Goal: Information Seeking & Learning: Learn about a topic

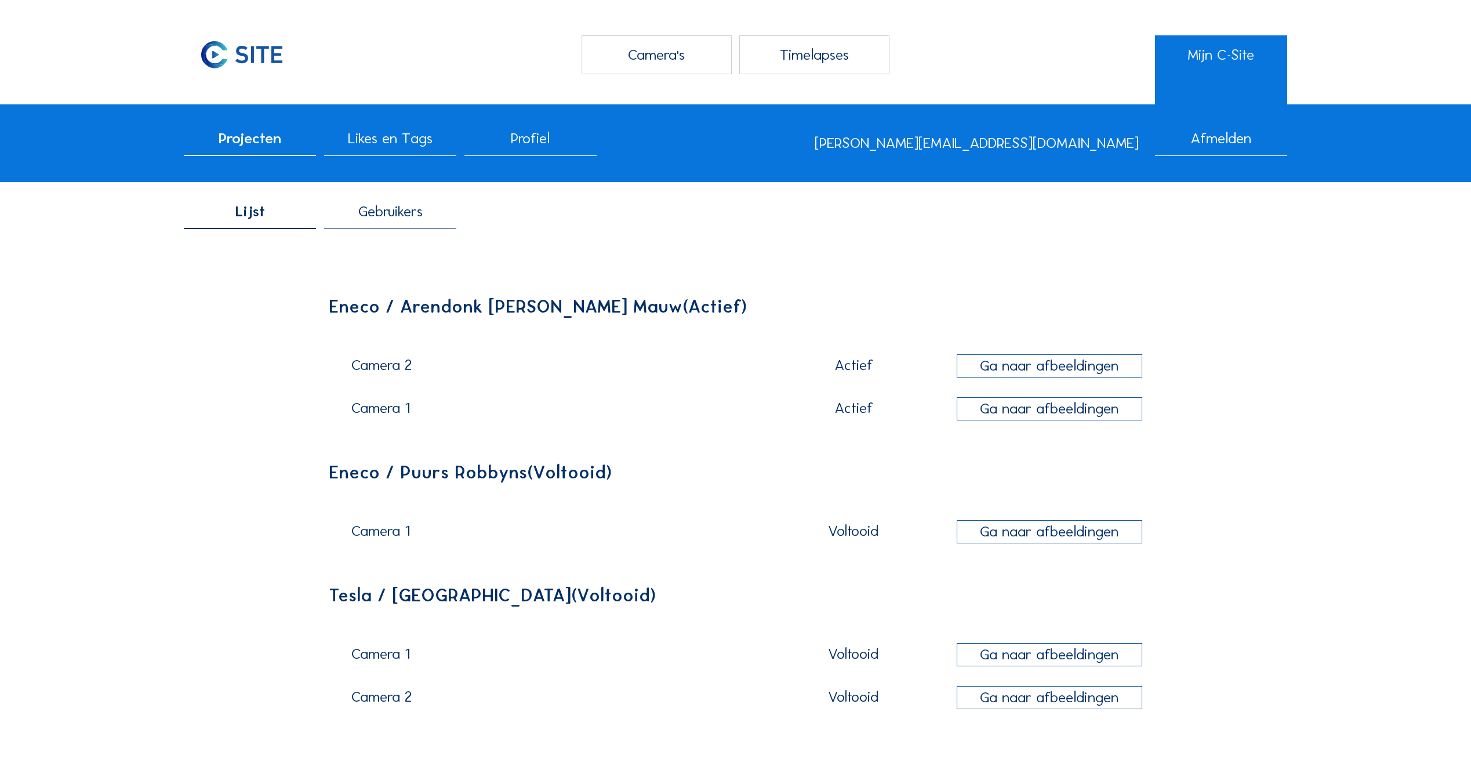
click at [1019, 366] on div "Ga naar afbeeldingen" at bounding box center [1048, 366] width 185 height 24
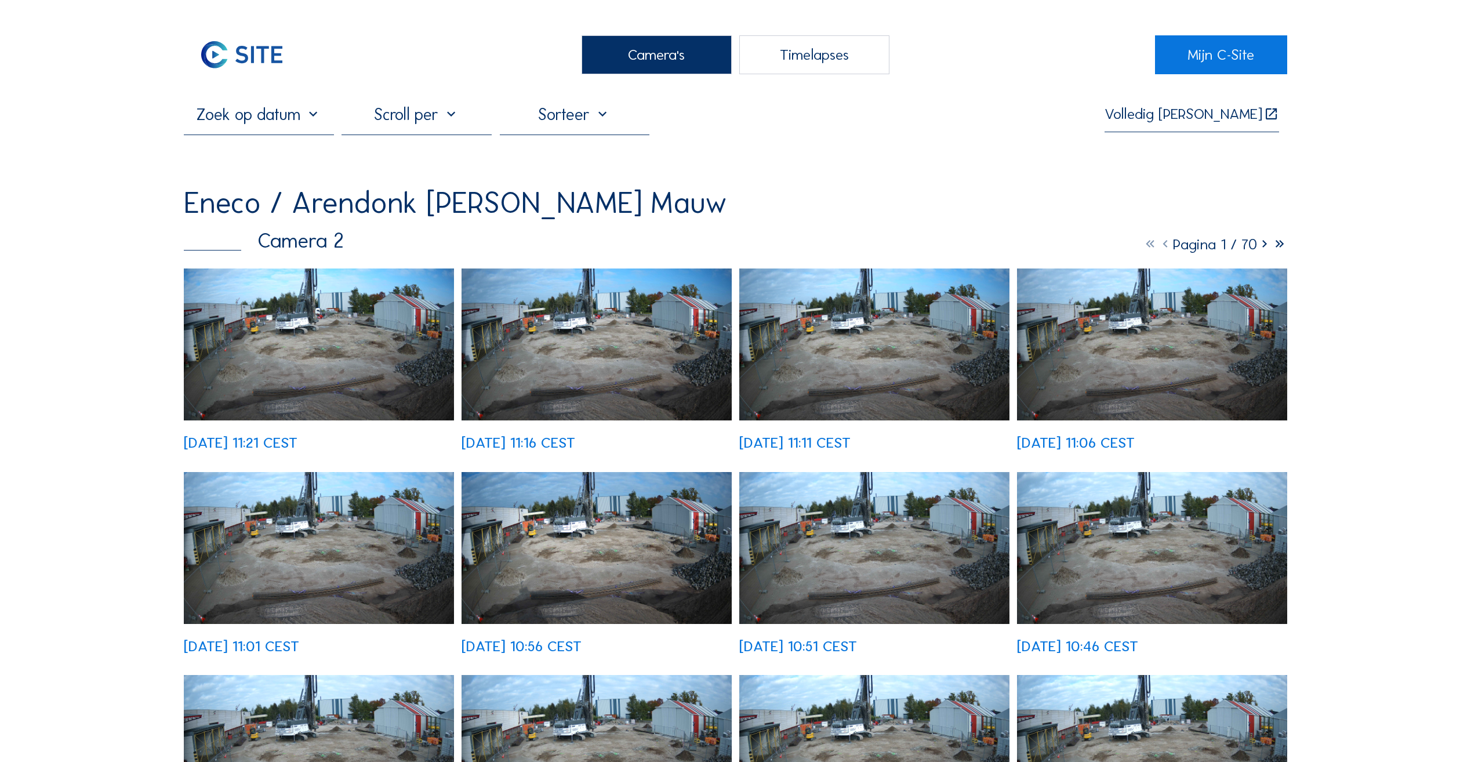
click at [302, 311] on img at bounding box center [319, 344] width 270 height 152
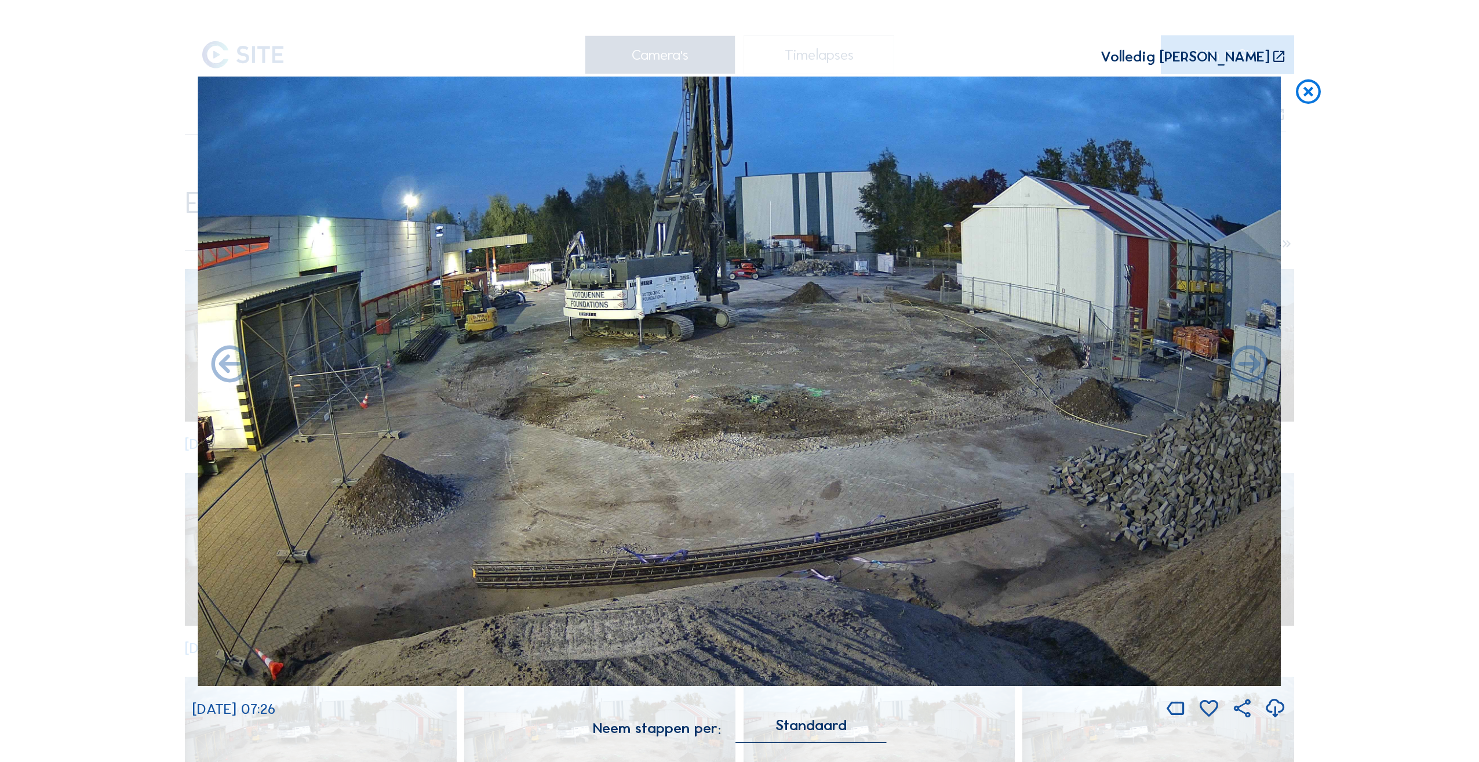
click at [1300, 95] on icon at bounding box center [1309, 92] width 30 height 31
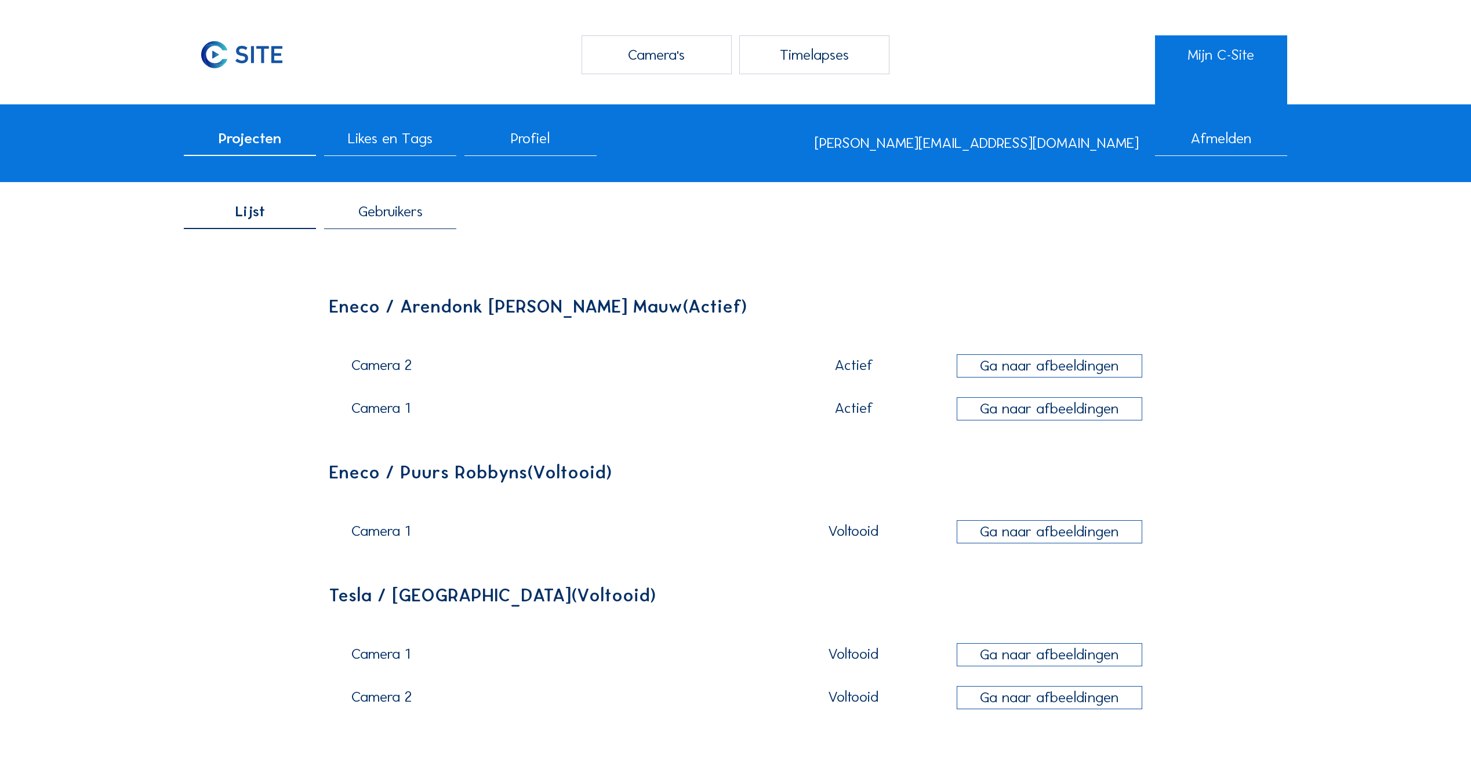
click at [1093, 412] on div "Ga naar afbeeldingen" at bounding box center [1048, 409] width 185 height 24
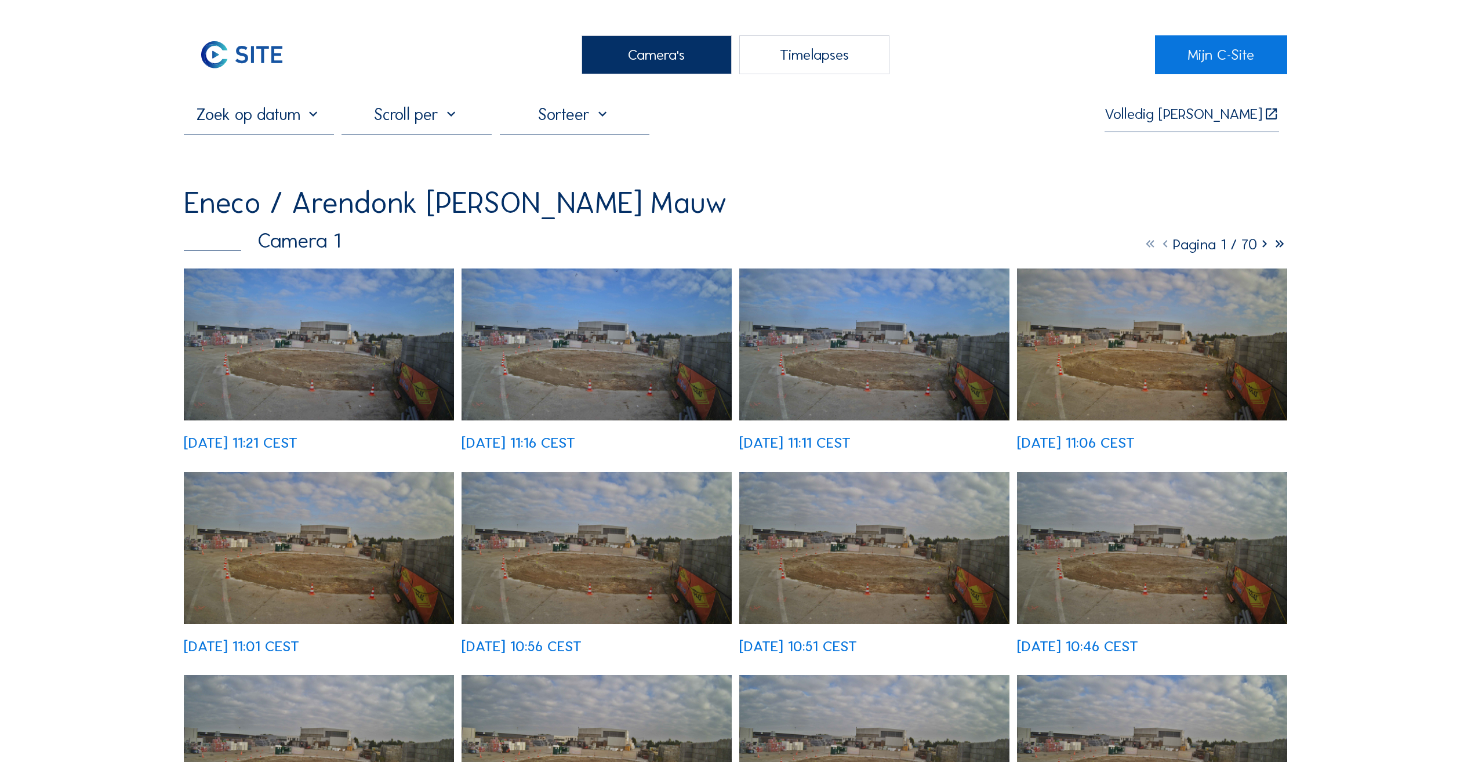
click at [331, 337] on img at bounding box center [319, 344] width 270 height 152
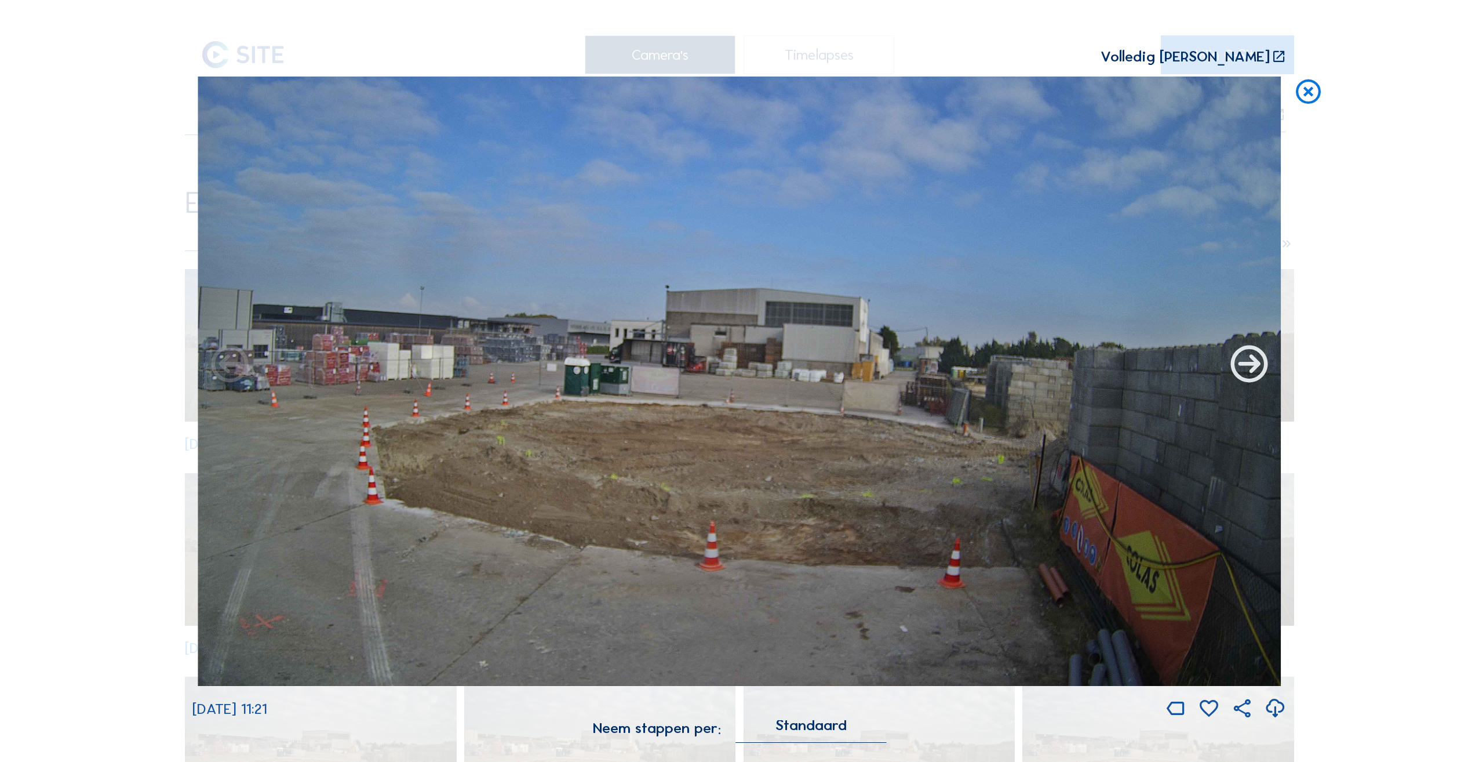
click at [1260, 373] on icon at bounding box center [1249, 365] width 45 height 45
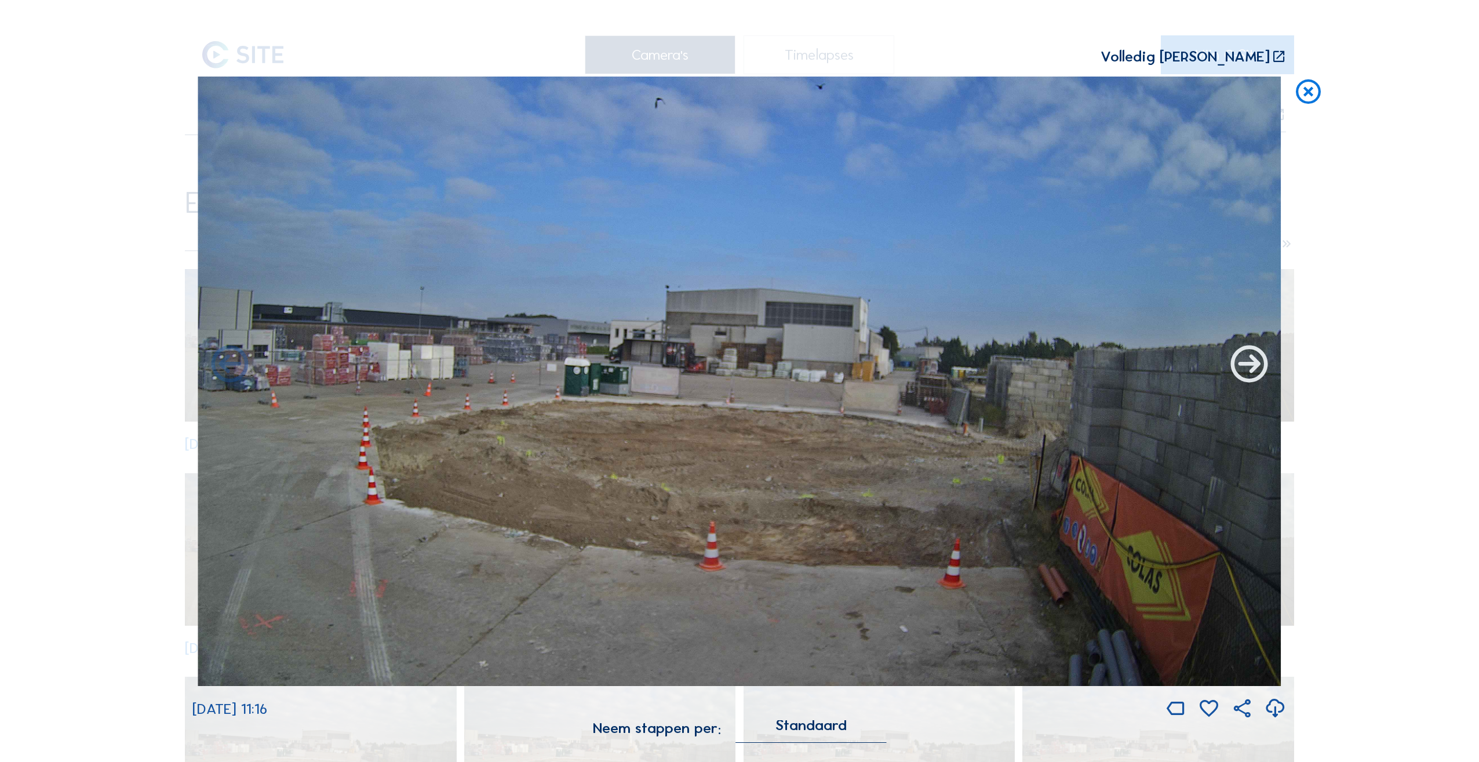
click at [1258, 373] on icon at bounding box center [1249, 365] width 45 height 45
click at [1244, 373] on icon at bounding box center [1249, 365] width 45 height 45
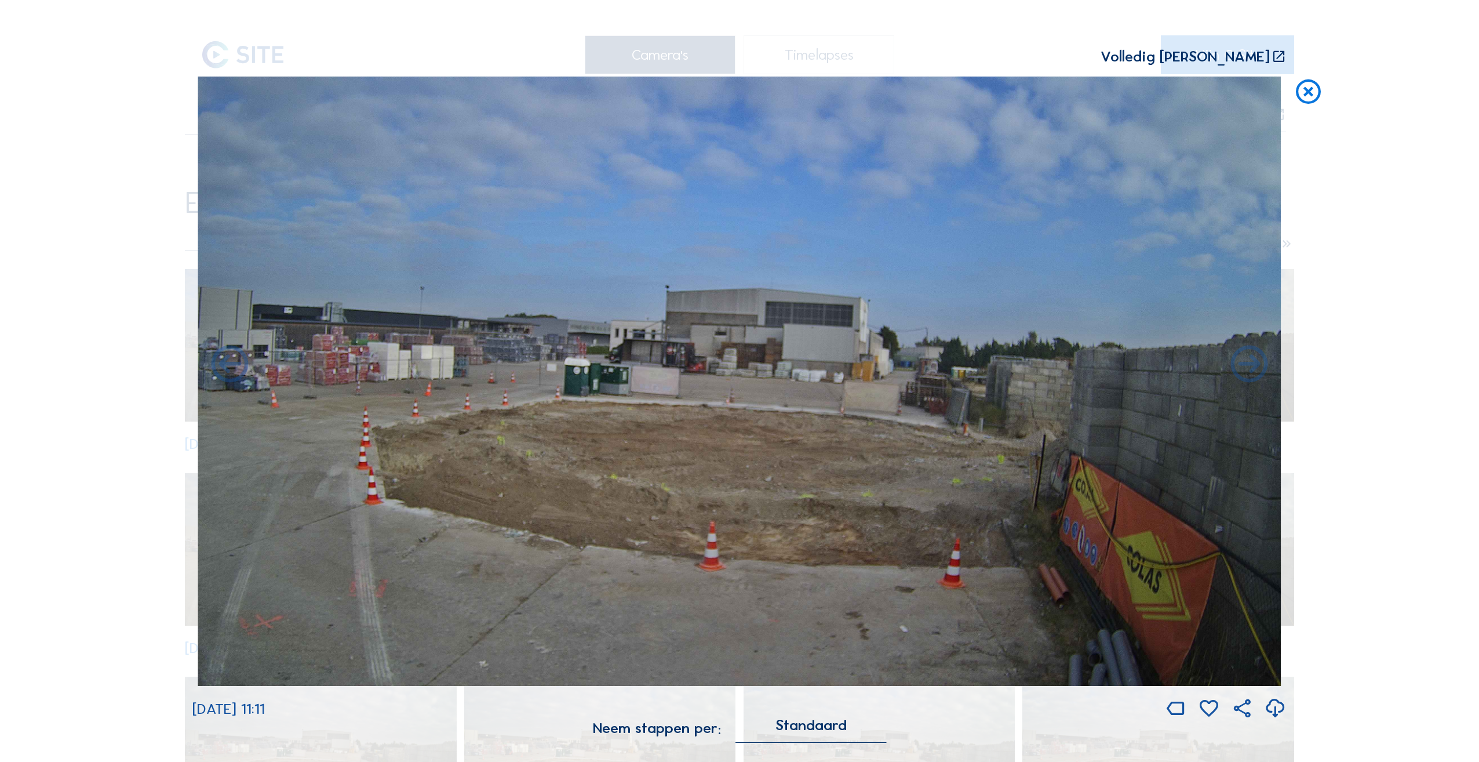
click at [1244, 373] on icon at bounding box center [1249, 365] width 45 height 45
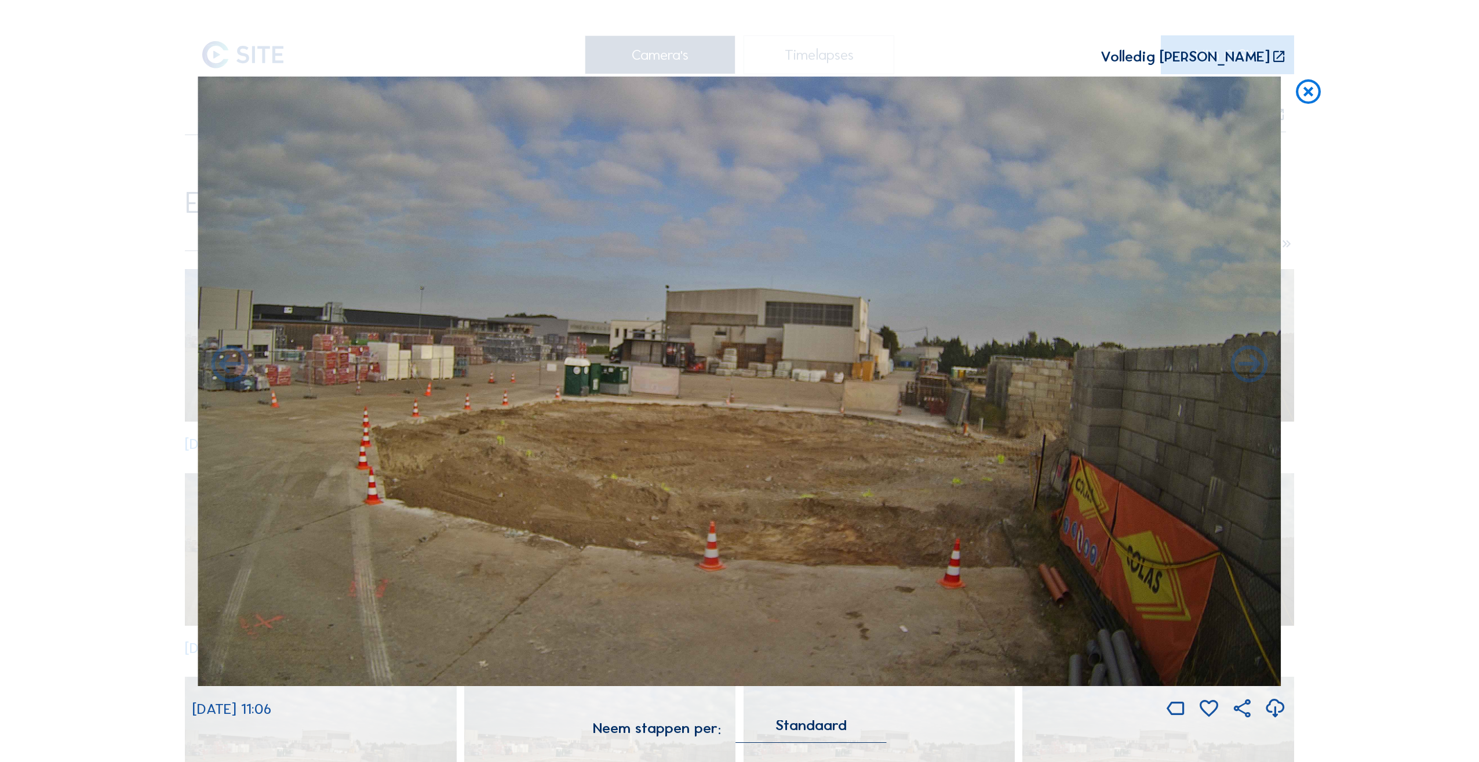
click at [1244, 373] on icon at bounding box center [1249, 365] width 45 height 45
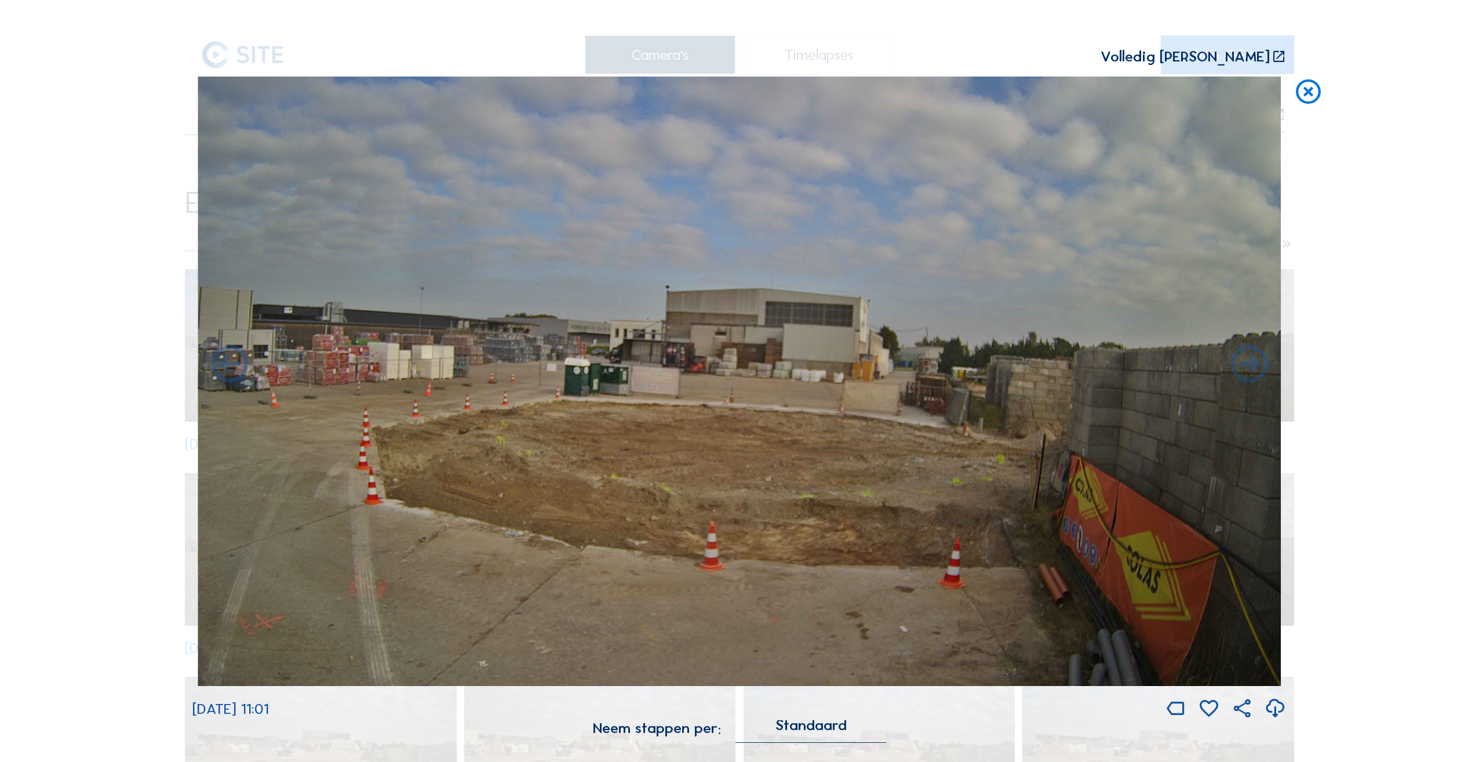
click at [1244, 373] on icon at bounding box center [1249, 365] width 45 height 45
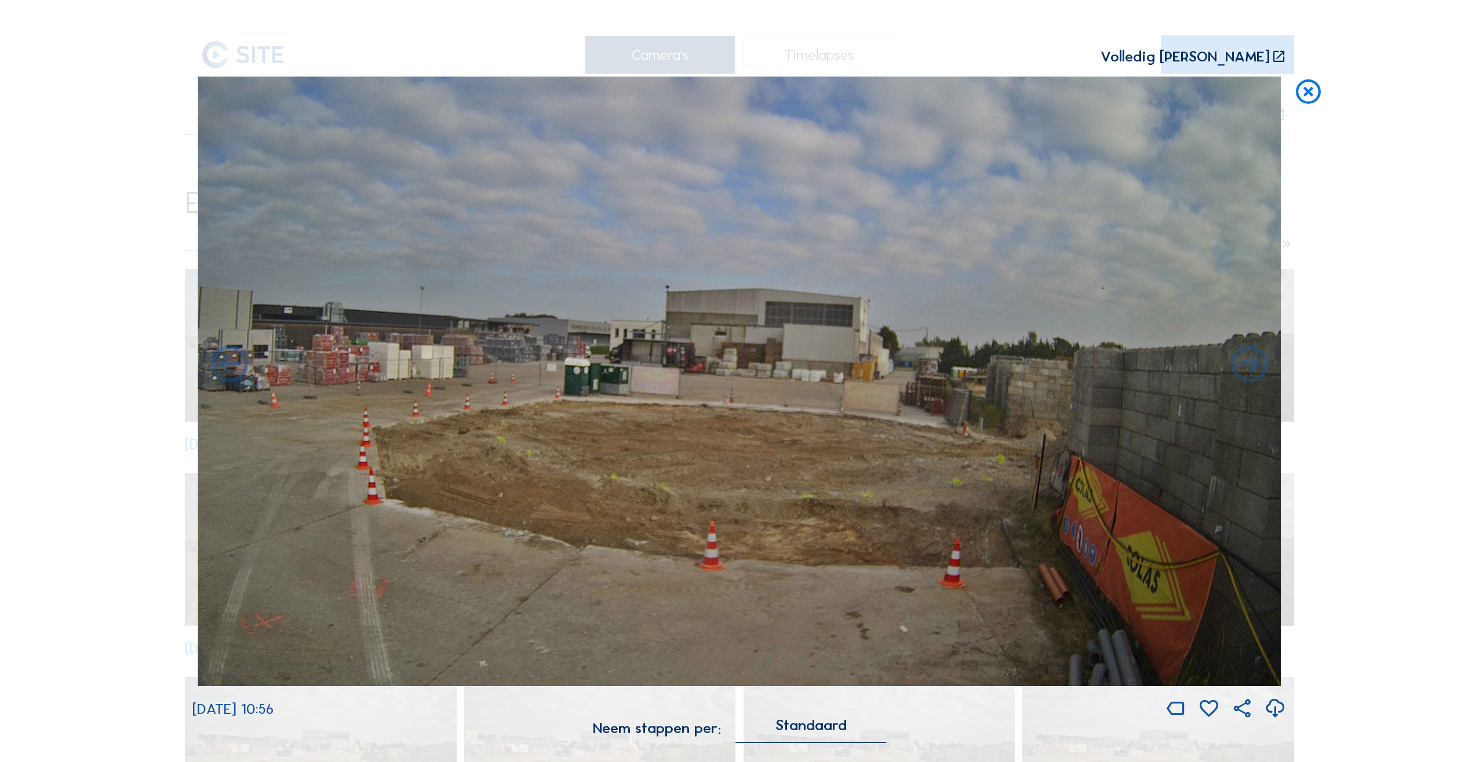
click at [1244, 373] on icon at bounding box center [1249, 365] width 45 height 45
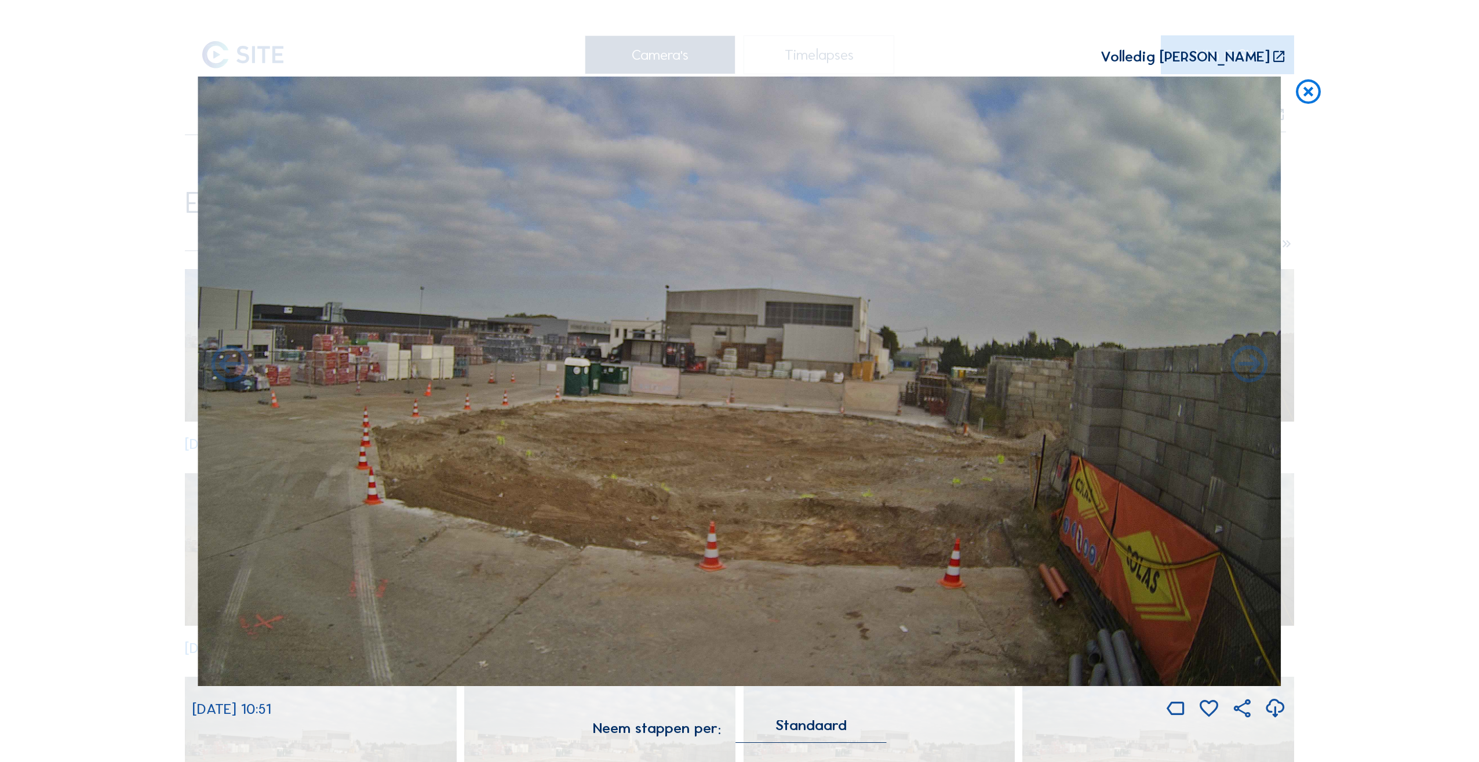
click at [1244, 373] on icon at bounding box center [1249, 365] width 45 height 45
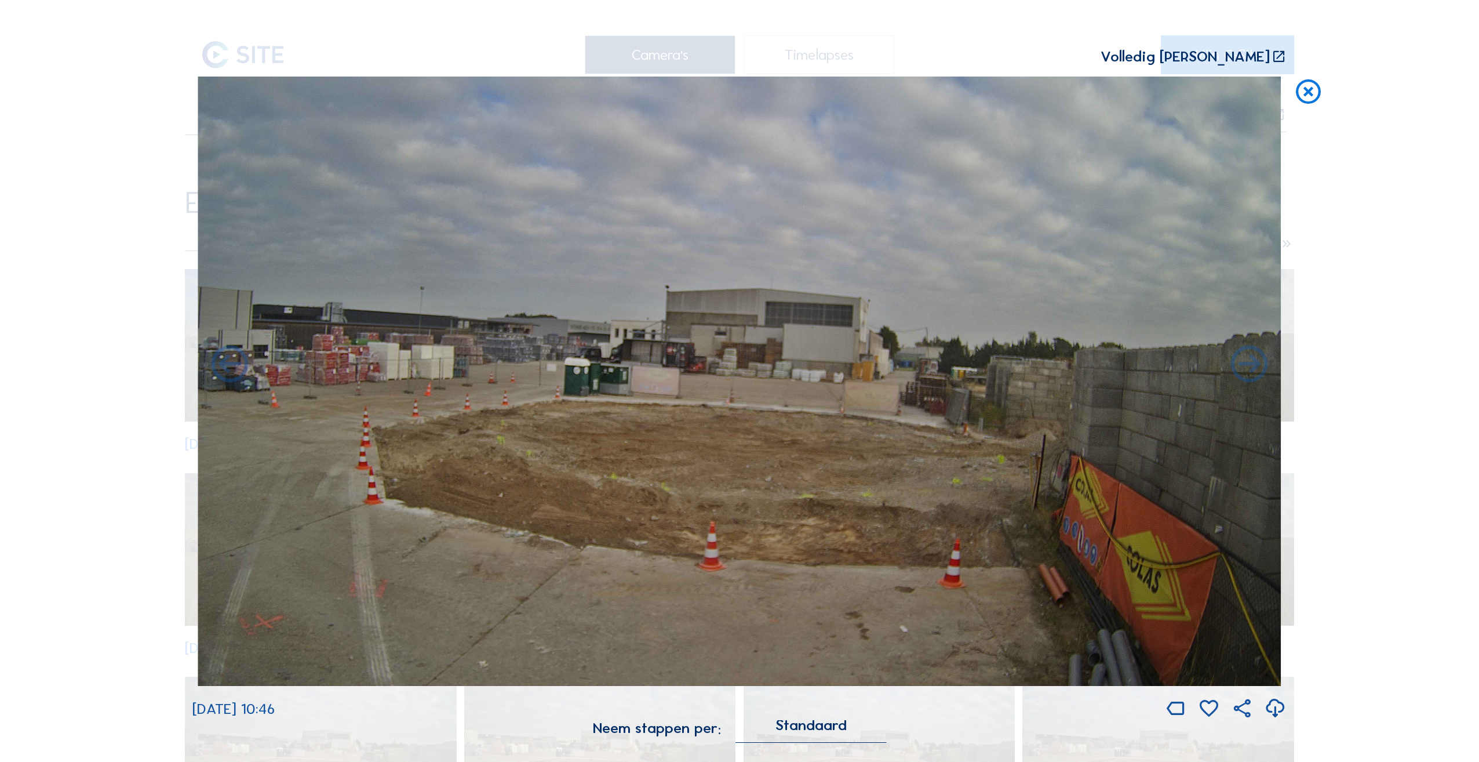
click at [1244, 373] on icon at bounding box center [1249, 365] width 45 height 45
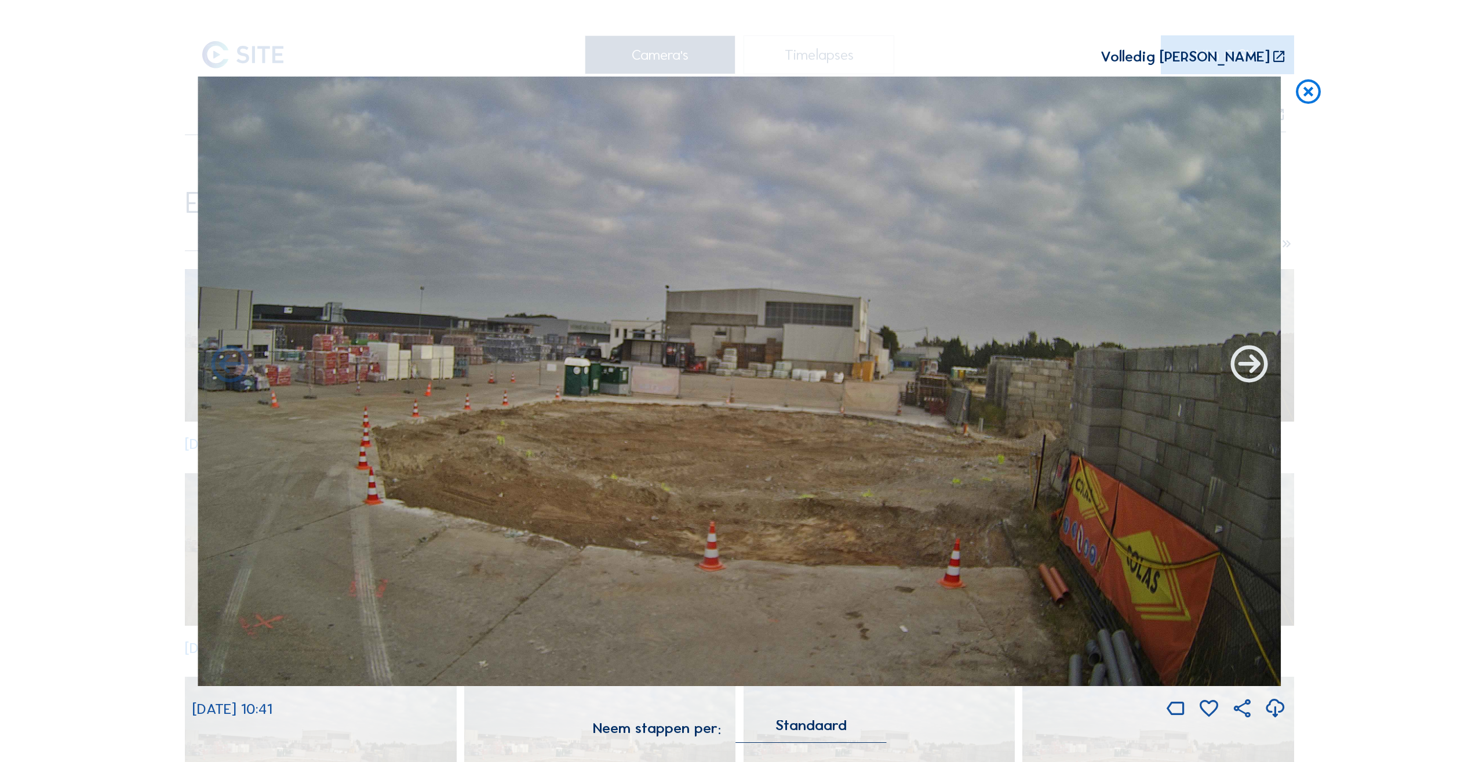
click at [1244, 372] on icon at bounding box center [1249, 365] width 45 height 45
click at [1253, 367] on icon at bounding box center [1249, 365] width 45 height 45
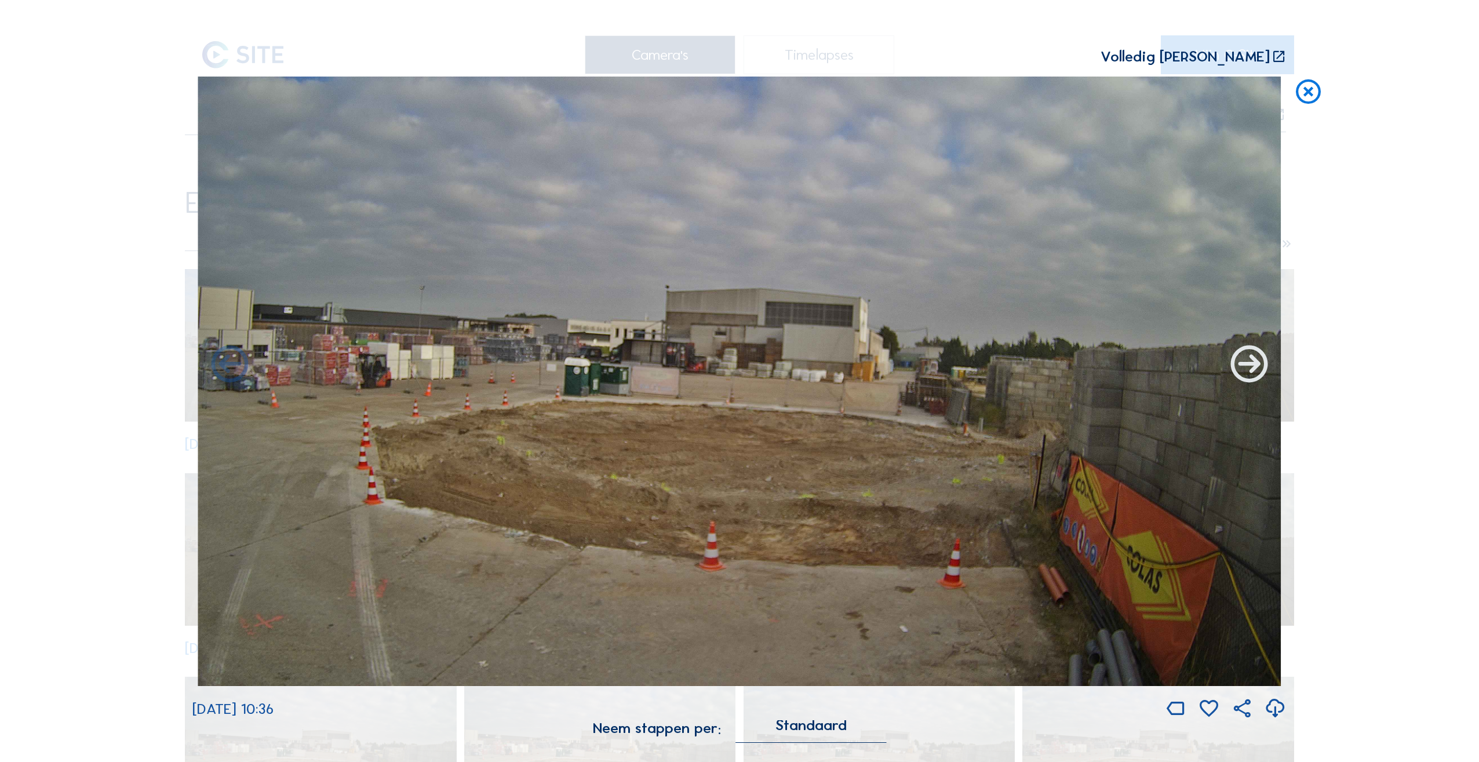
click at [1250, 367] on icon at bounding box center [1249, 365] width 45 height 45
click at [1248, 368] on icon at bounding box center [1249, 365] width 45 height 45
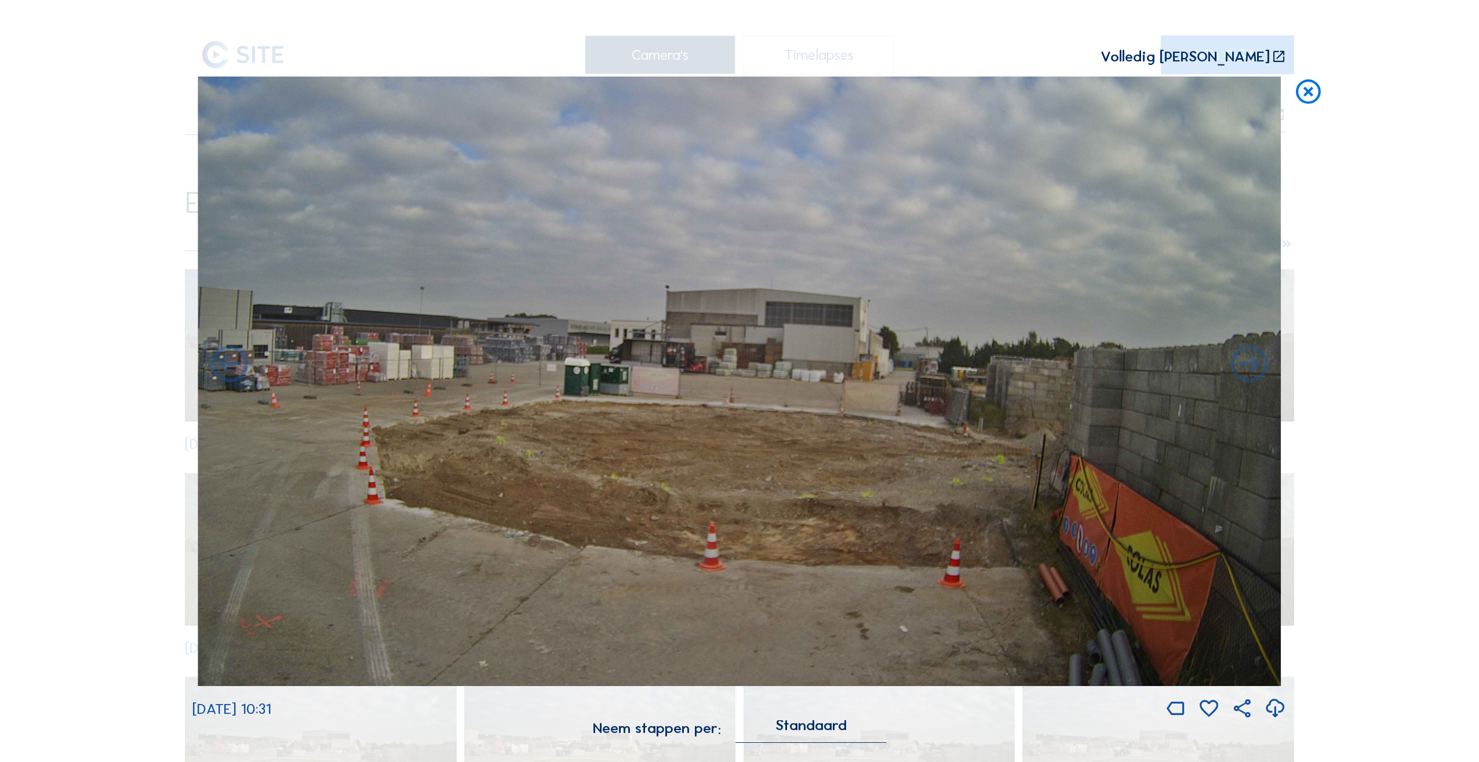
click at [1248, 368] on icon at bounding box center [1249, 365] width 45 height 45
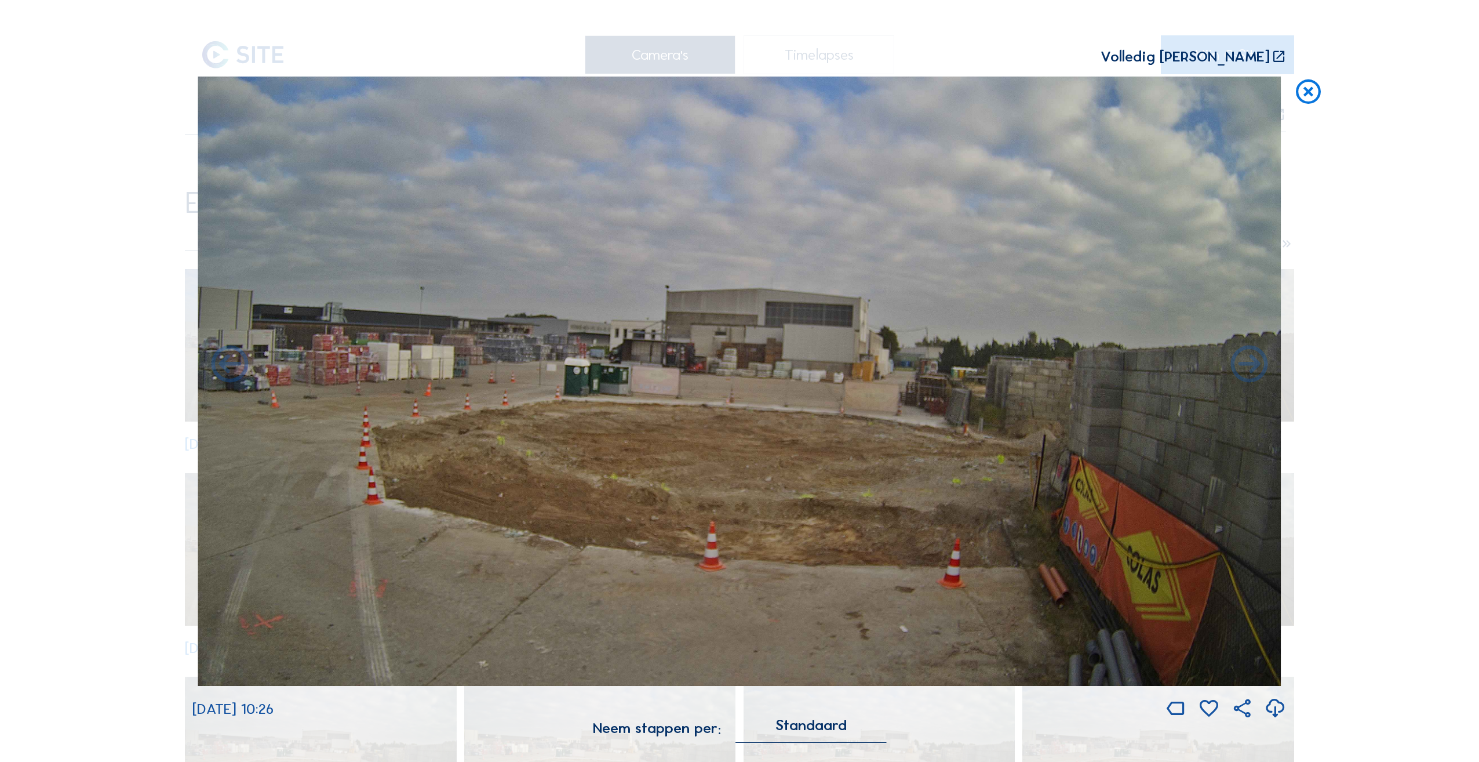
click at [1248, 368] on icon at bounding box center [1249, 365] width 45 height 45
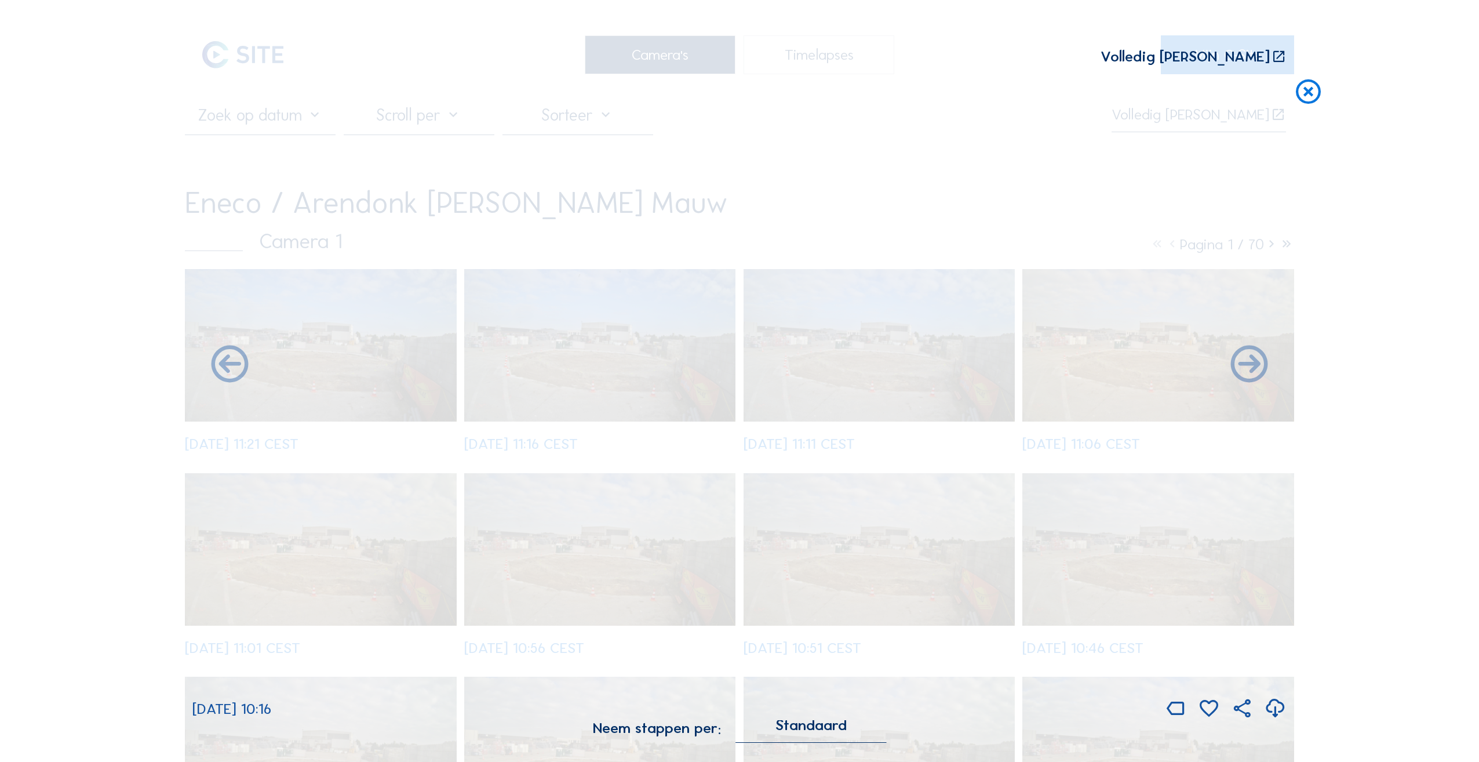
click at [1248, 368] on icon at bounding box center [1249, 365] width 45 height 45
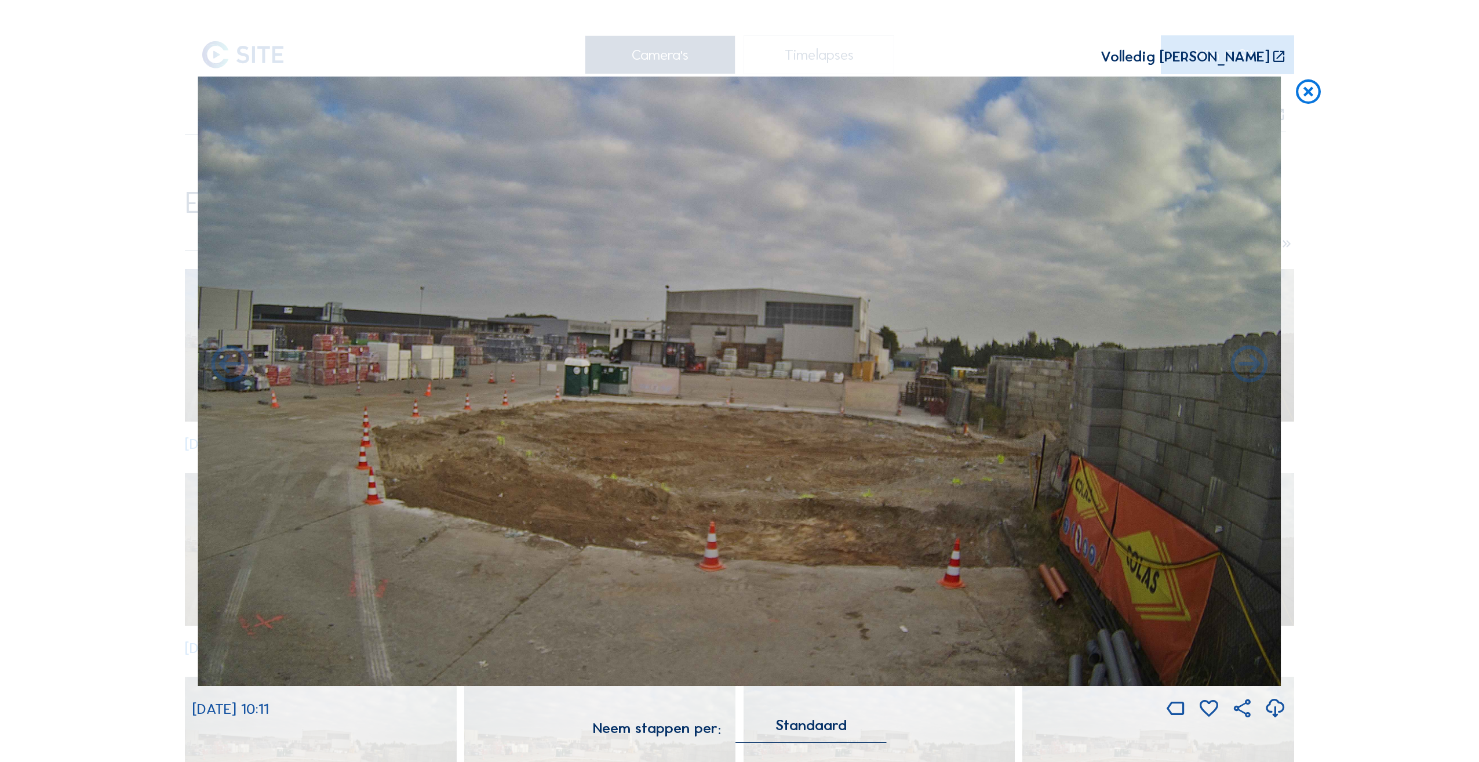
click at [1248, 368] on icon at bounding box center [1249, 365] width 45 height 45
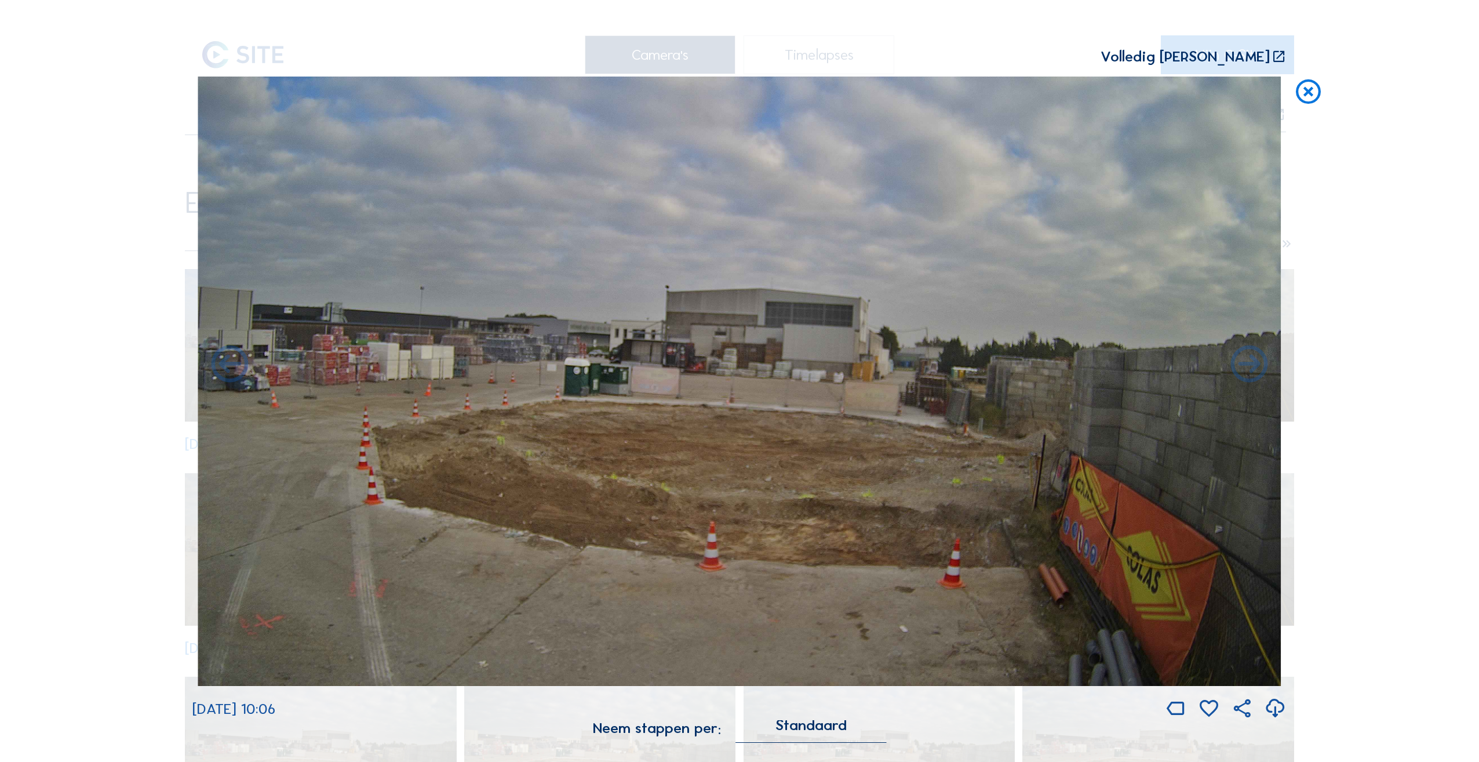
click at [1248, 368] on icon at bounding box center [1249, 365] width 45 height 45
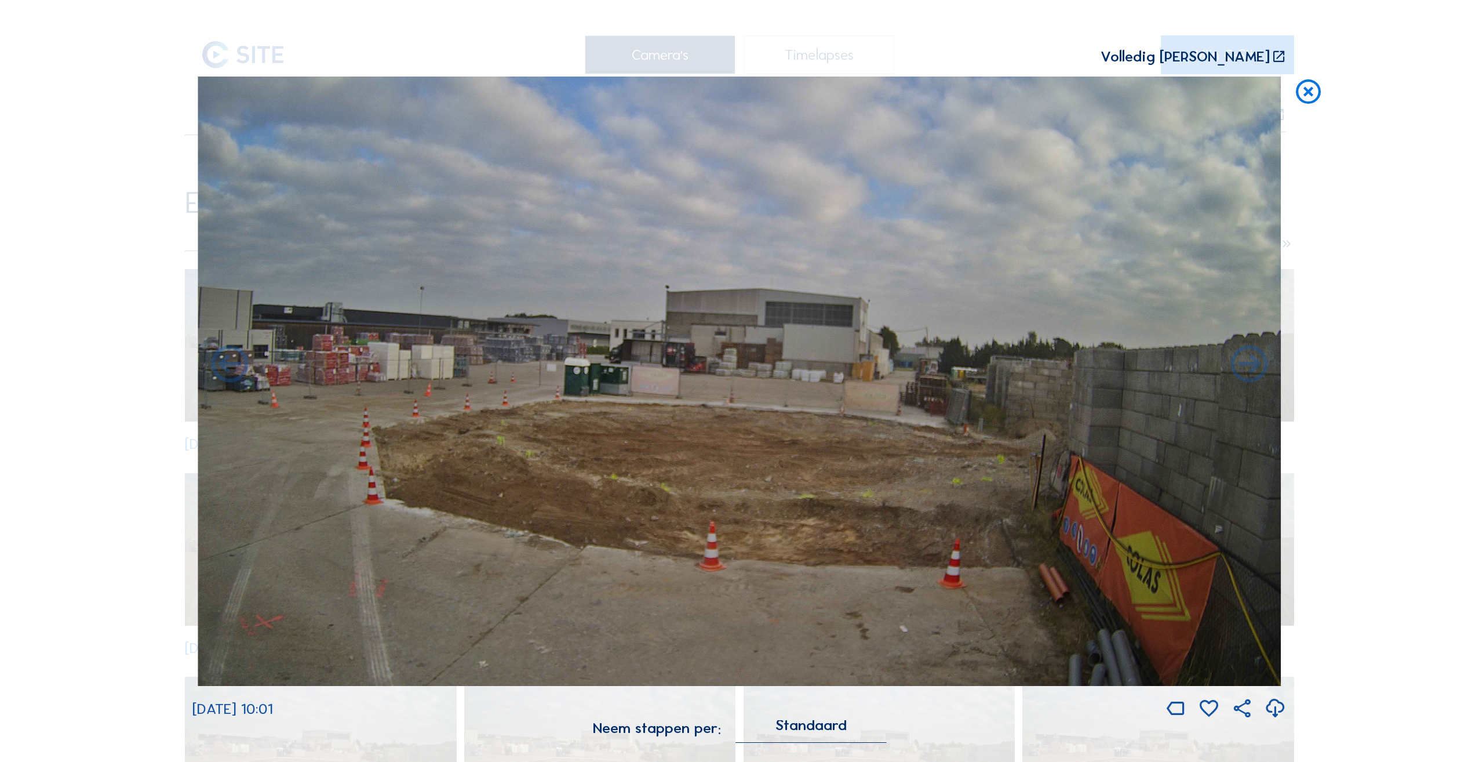
click at [1248, 368] on icon at bounding box center [1249, 365] width 45 height 45
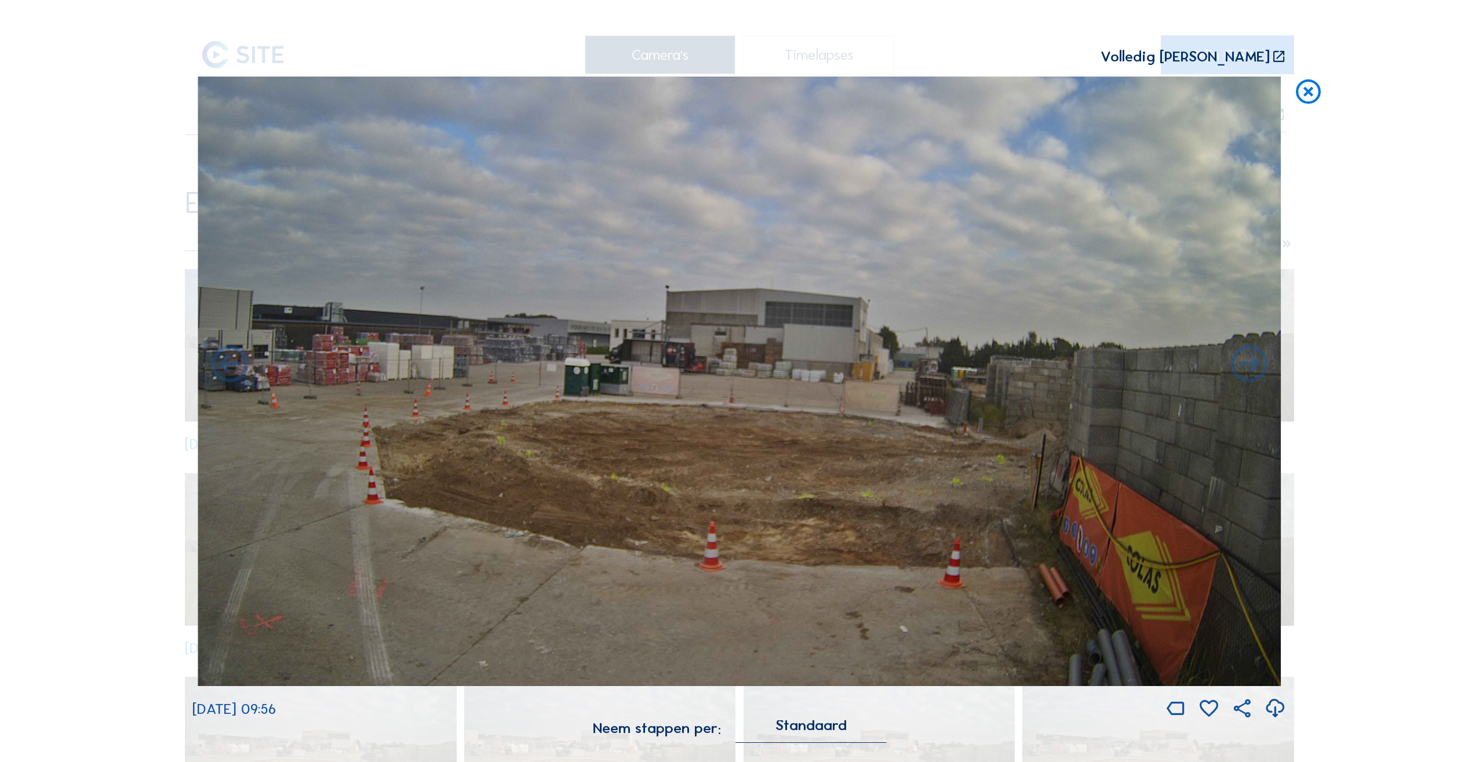
click at [1248, 368] on icon at bounding box center [1249, 365] width 45 height 45
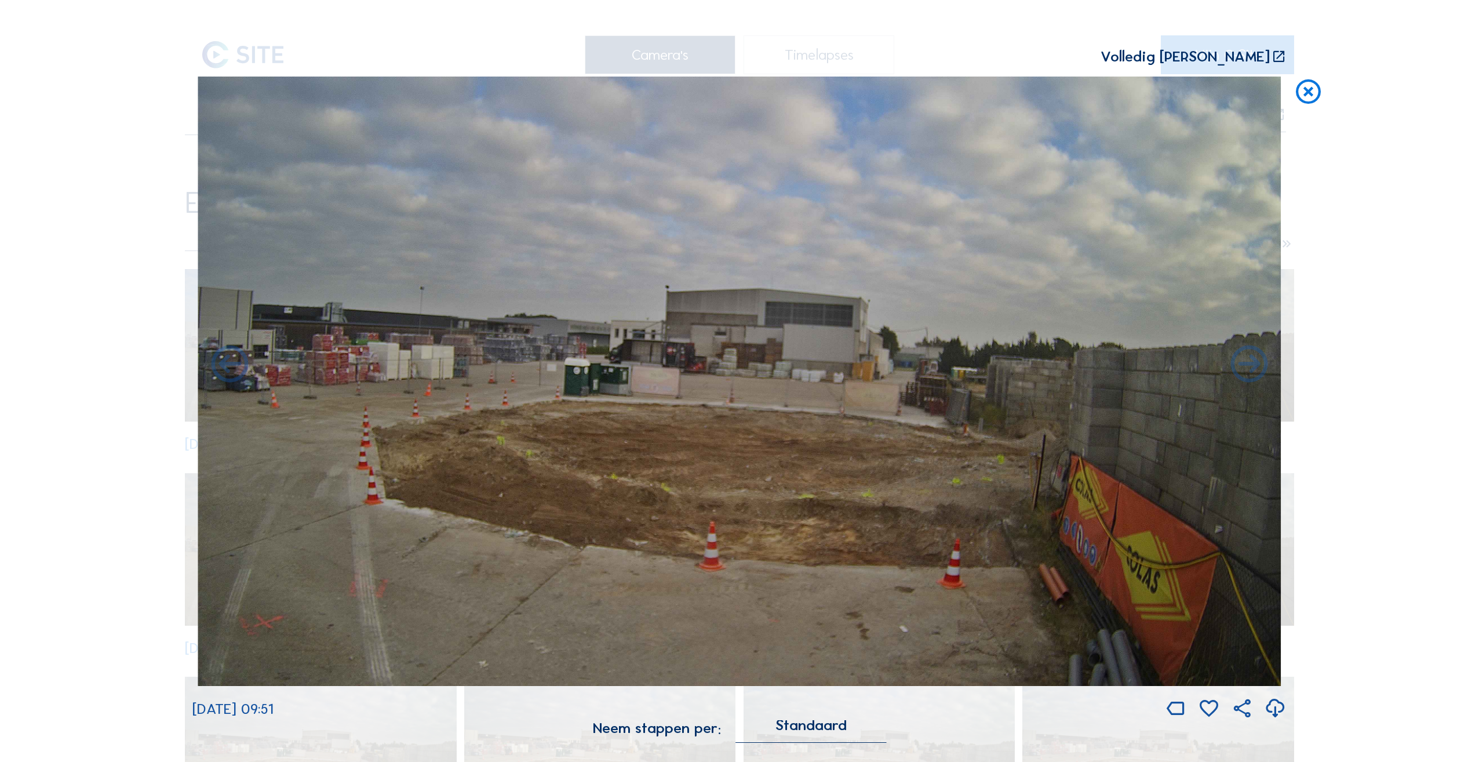
click at [1248, 368] on icon at bounding box center [1249, 365] width 45 height 45
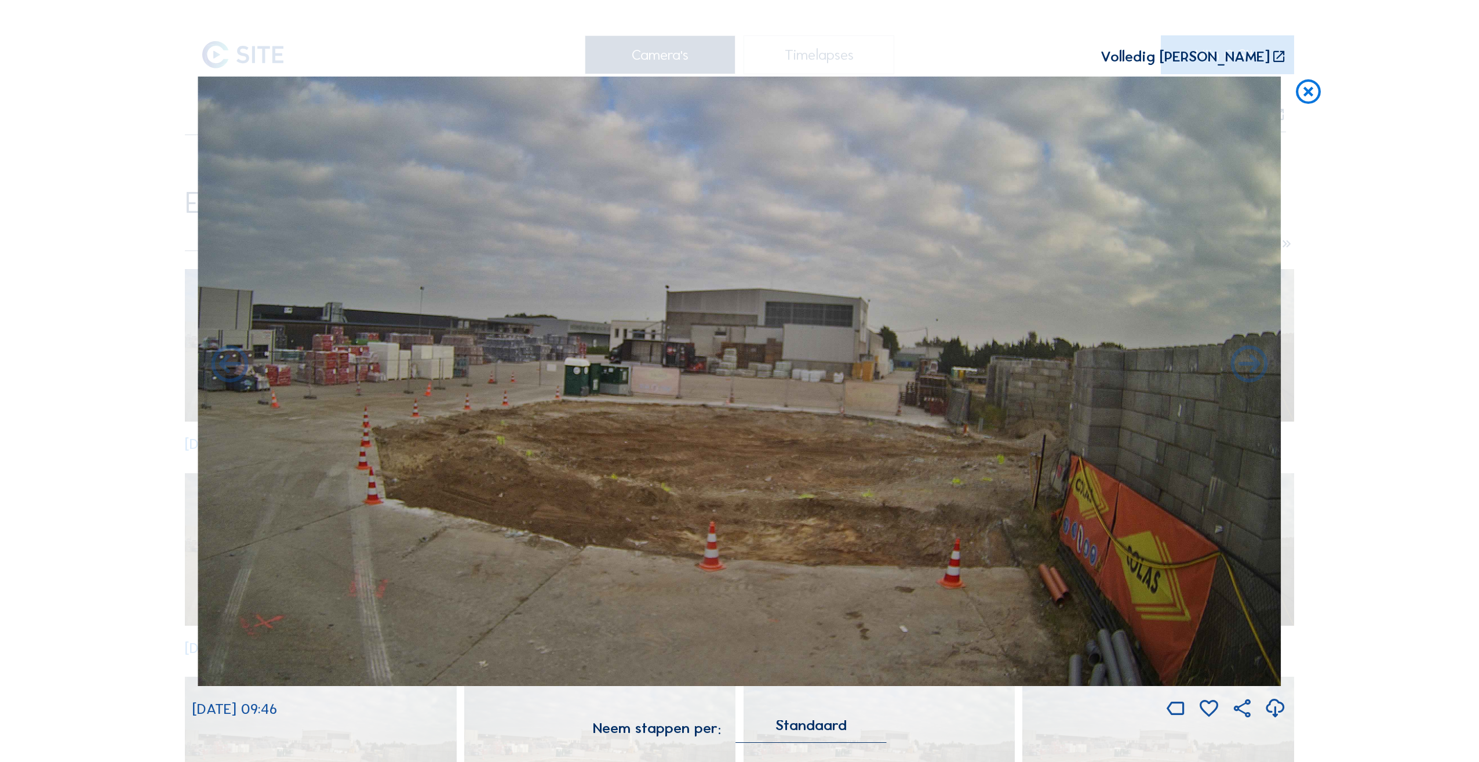
click at [1248, 368] on icon at bounding box center [1249, 365] width 45 height 45
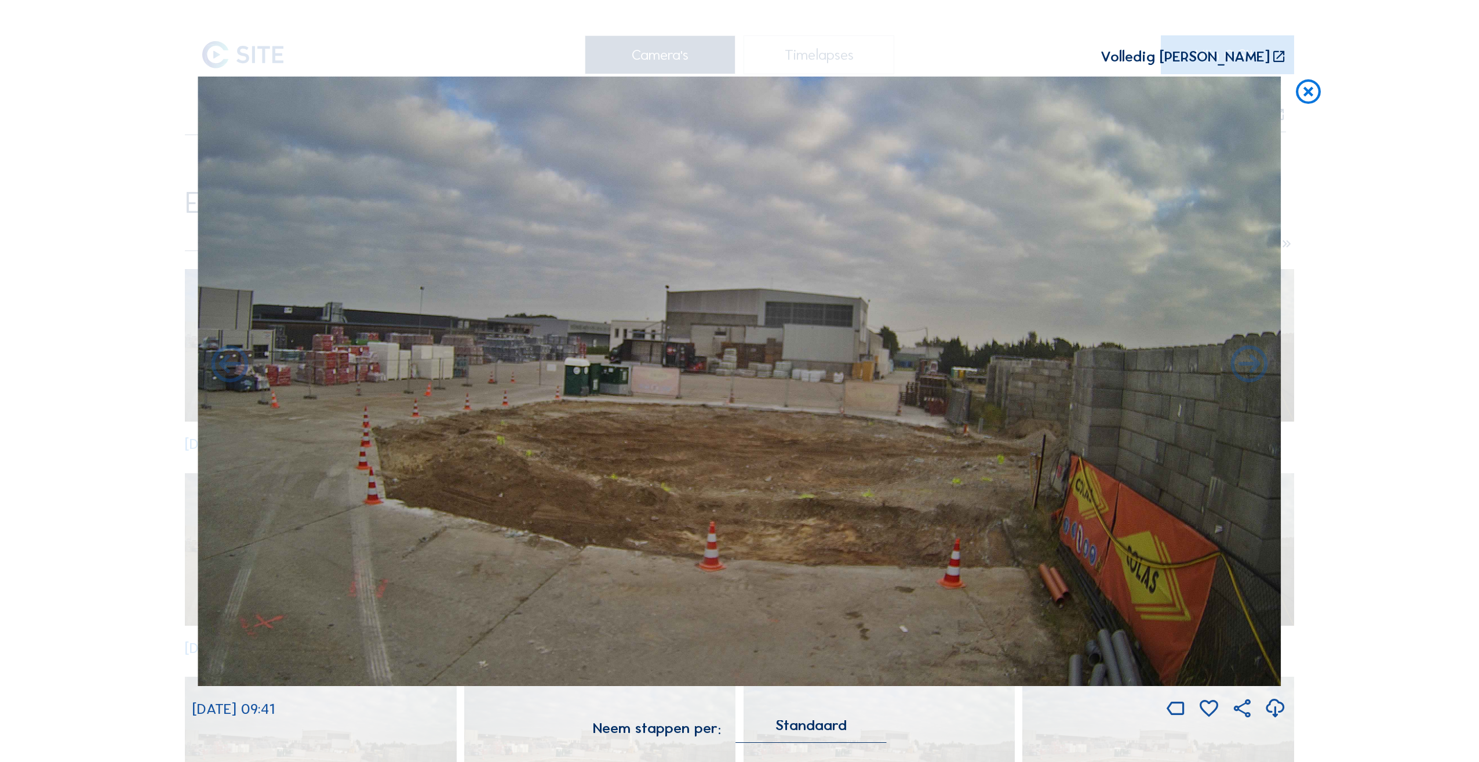
click at [1248, 368] on icon at bounding box center [1249, 365] width 45 height 45
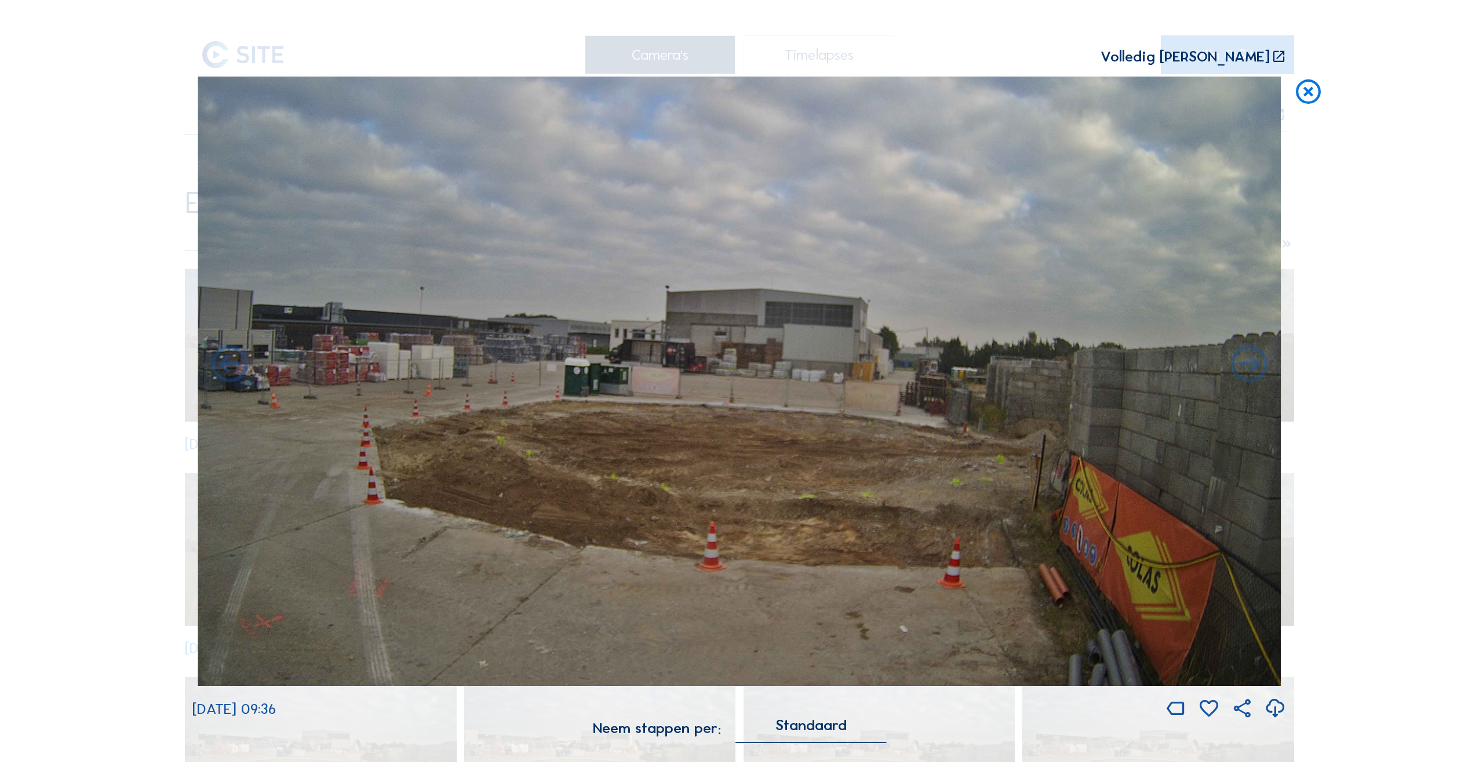
click at [1248, 368] on icon at bounding box center [1249, 365] width 45 height 45
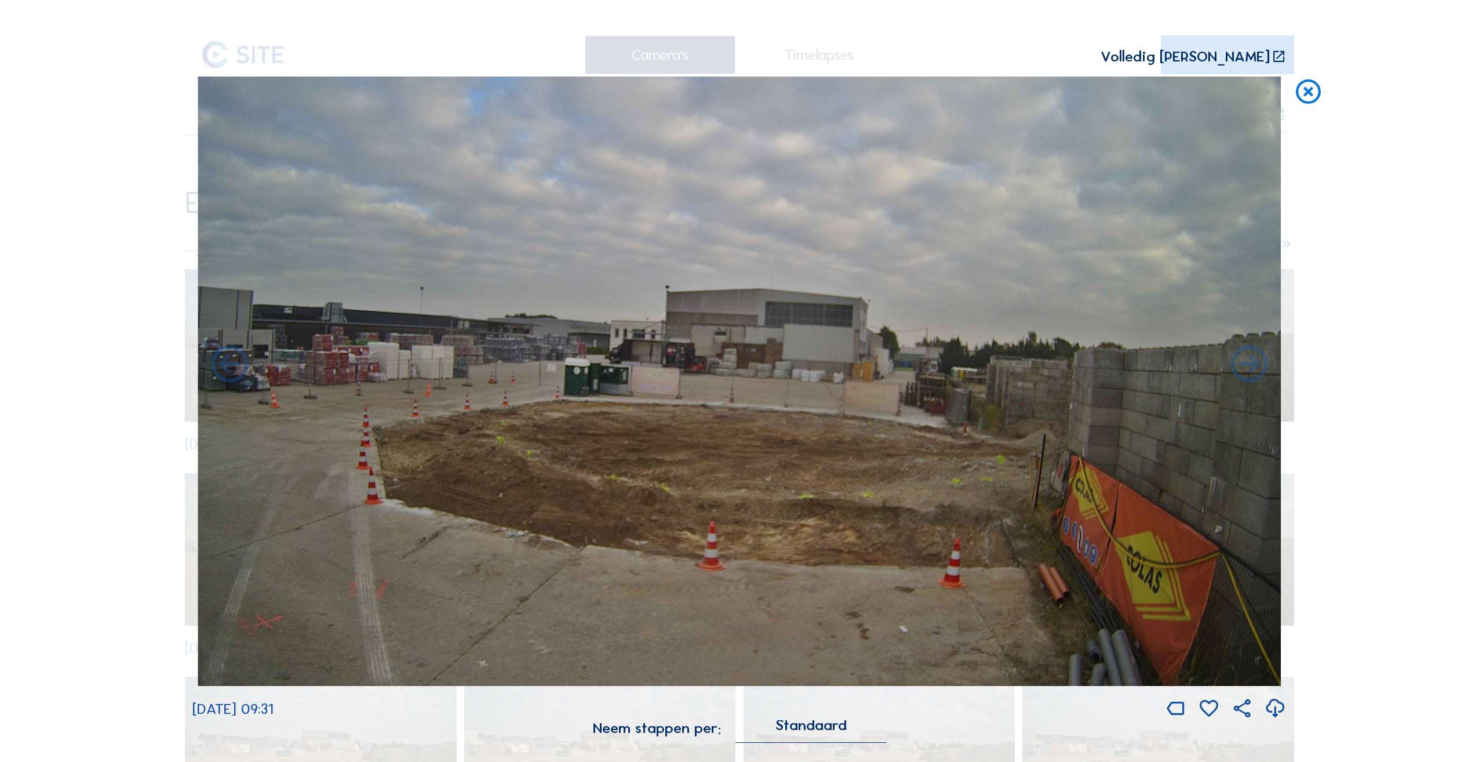
click at [1248, 368] on icon at bounding box center [1249, 365] width 45 height 45
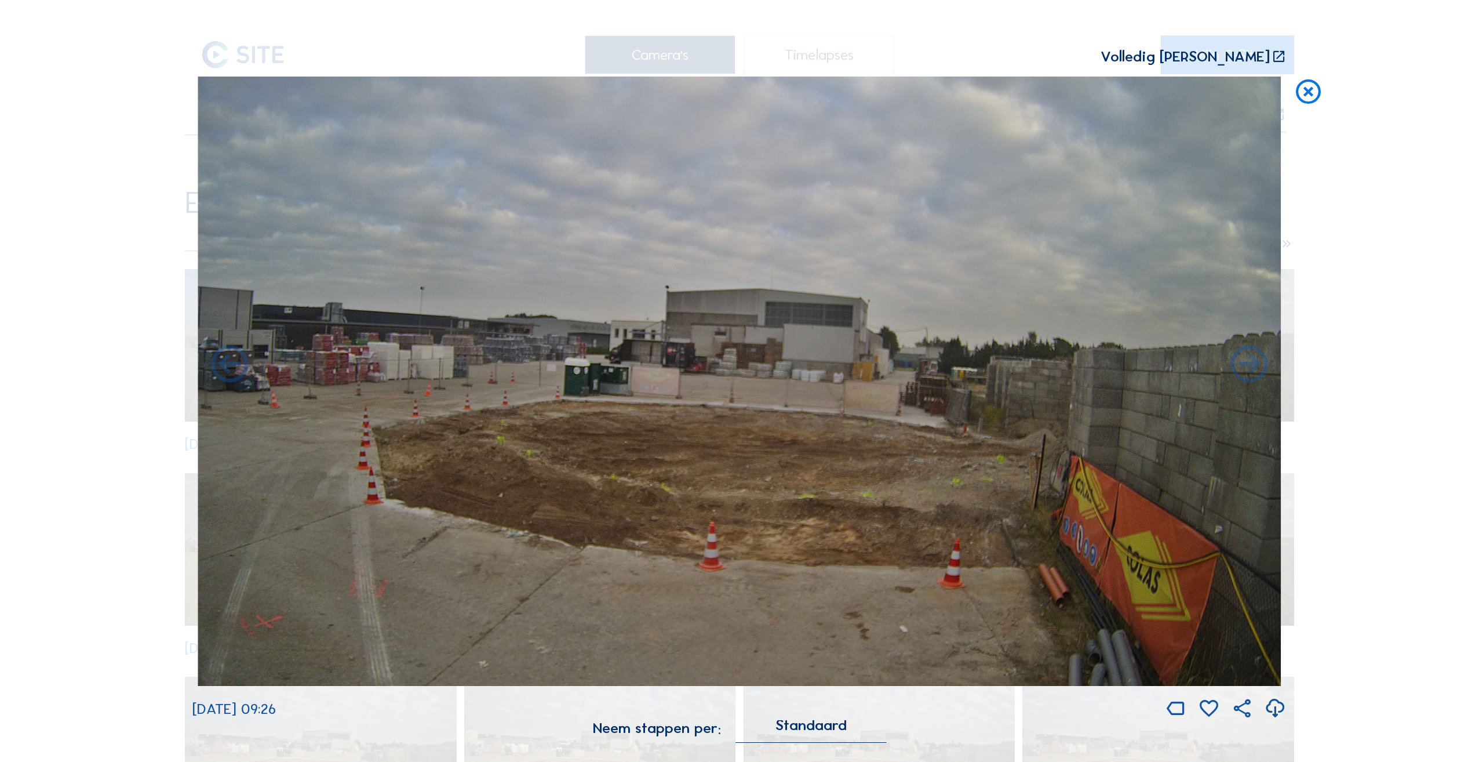
click at [1248, 368] on icon at bounding box center [1249, 365] width 45 height 45
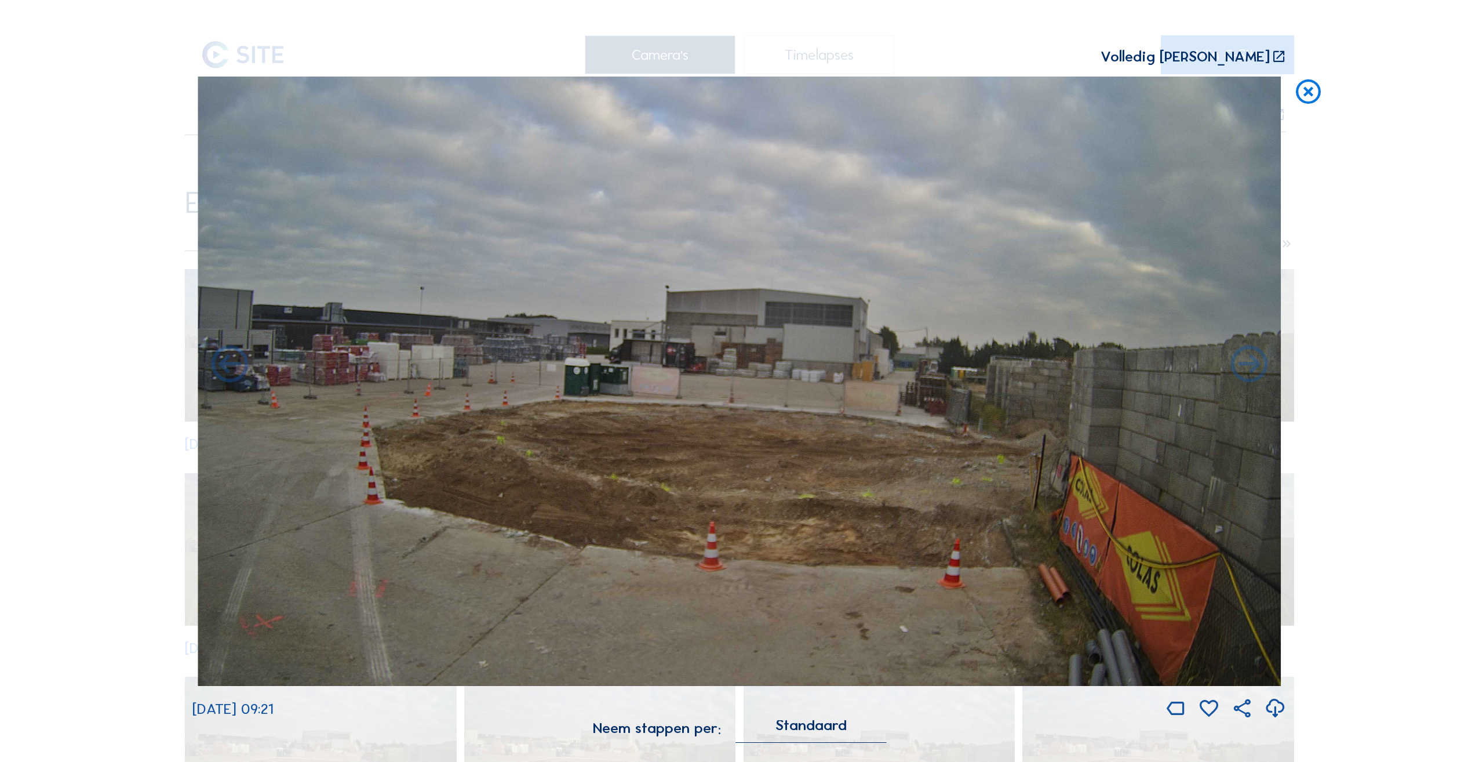
click at [1248, 368] on icon at bounding box center [1249, 365] width 45 height 45
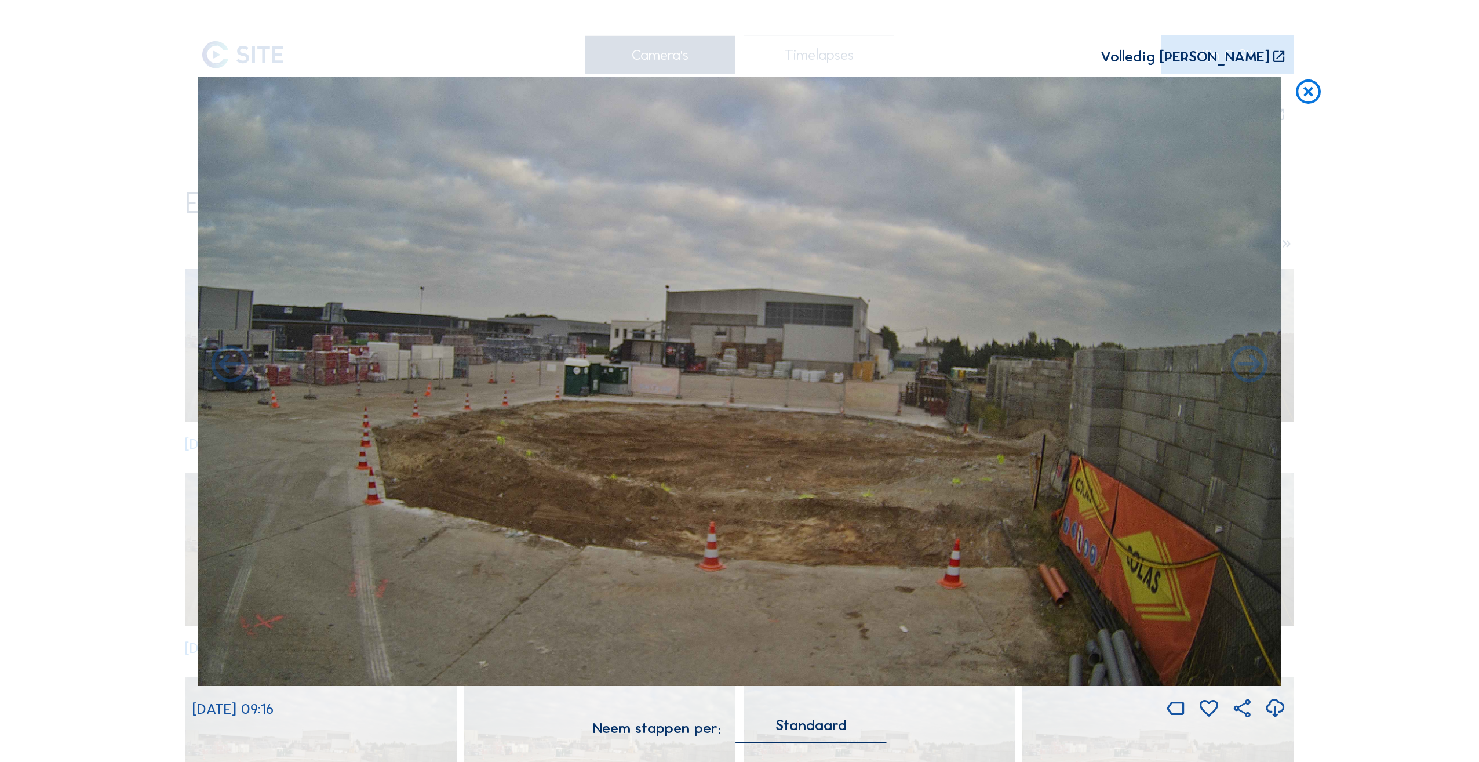
click at [1248, 368] on icon at bounding box center [1249, 365] width 45 height 45
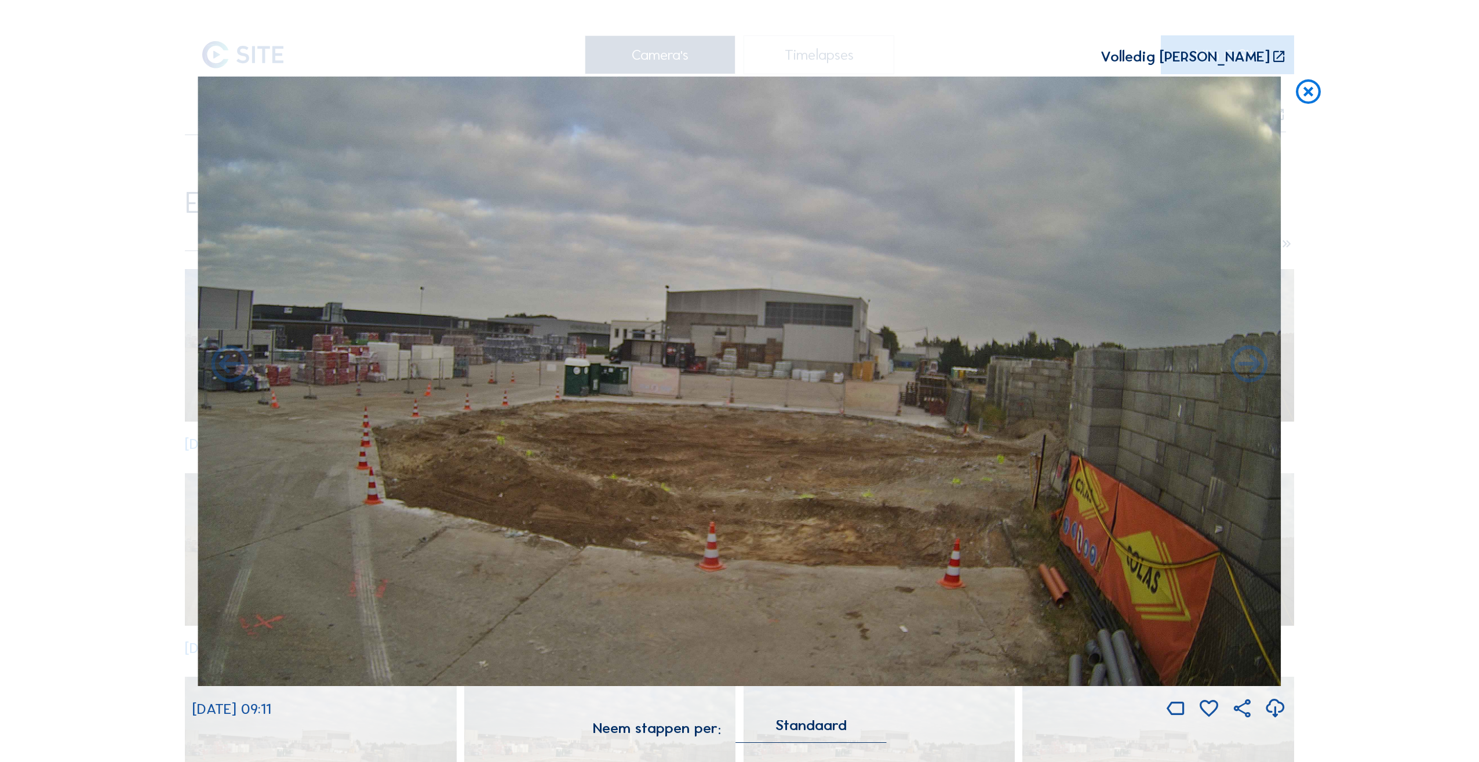
click at [1248, 368] on icon at bounding box center [1249, 365] width 45 height 45
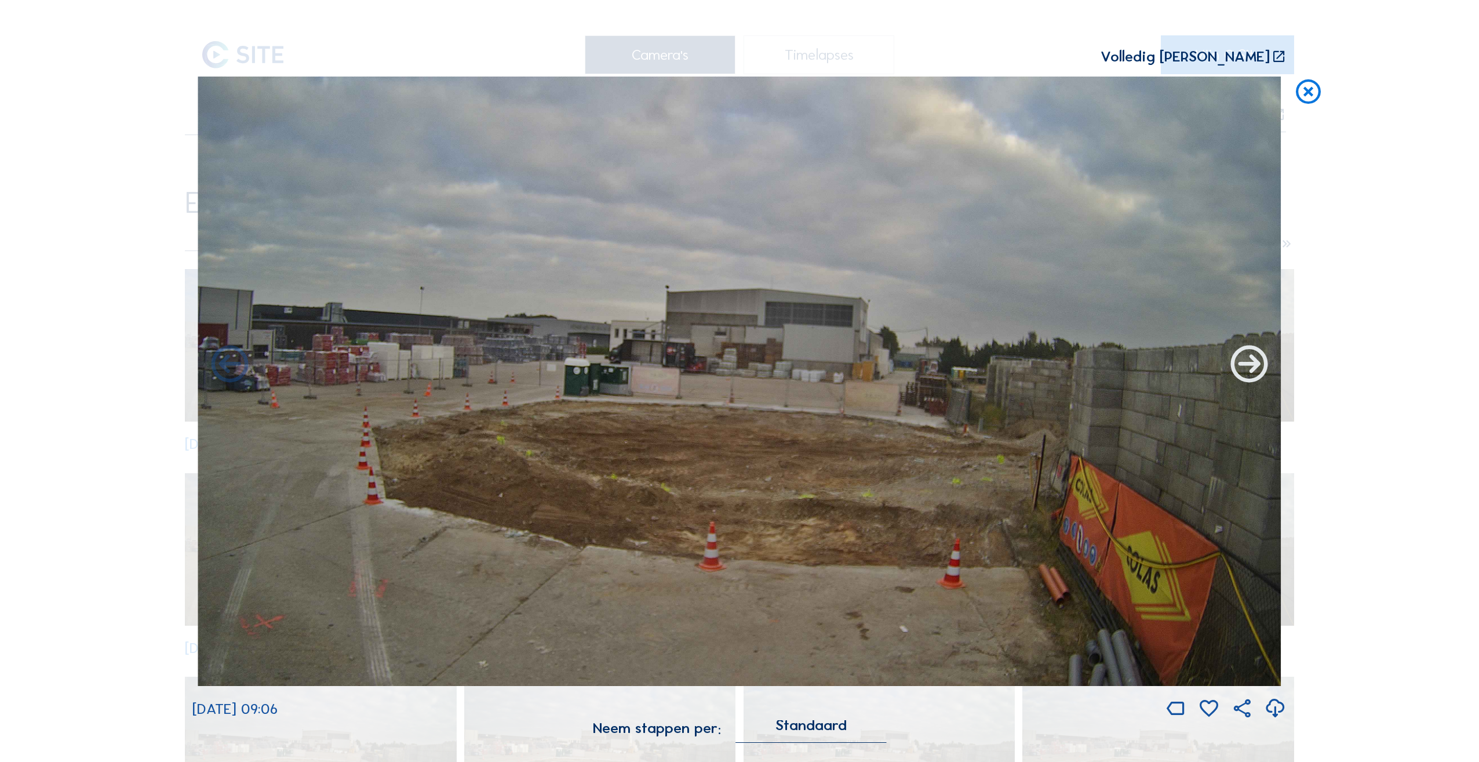
click at [1247, 368] on icon at bounding box center [1249, 365] width 45 height 45
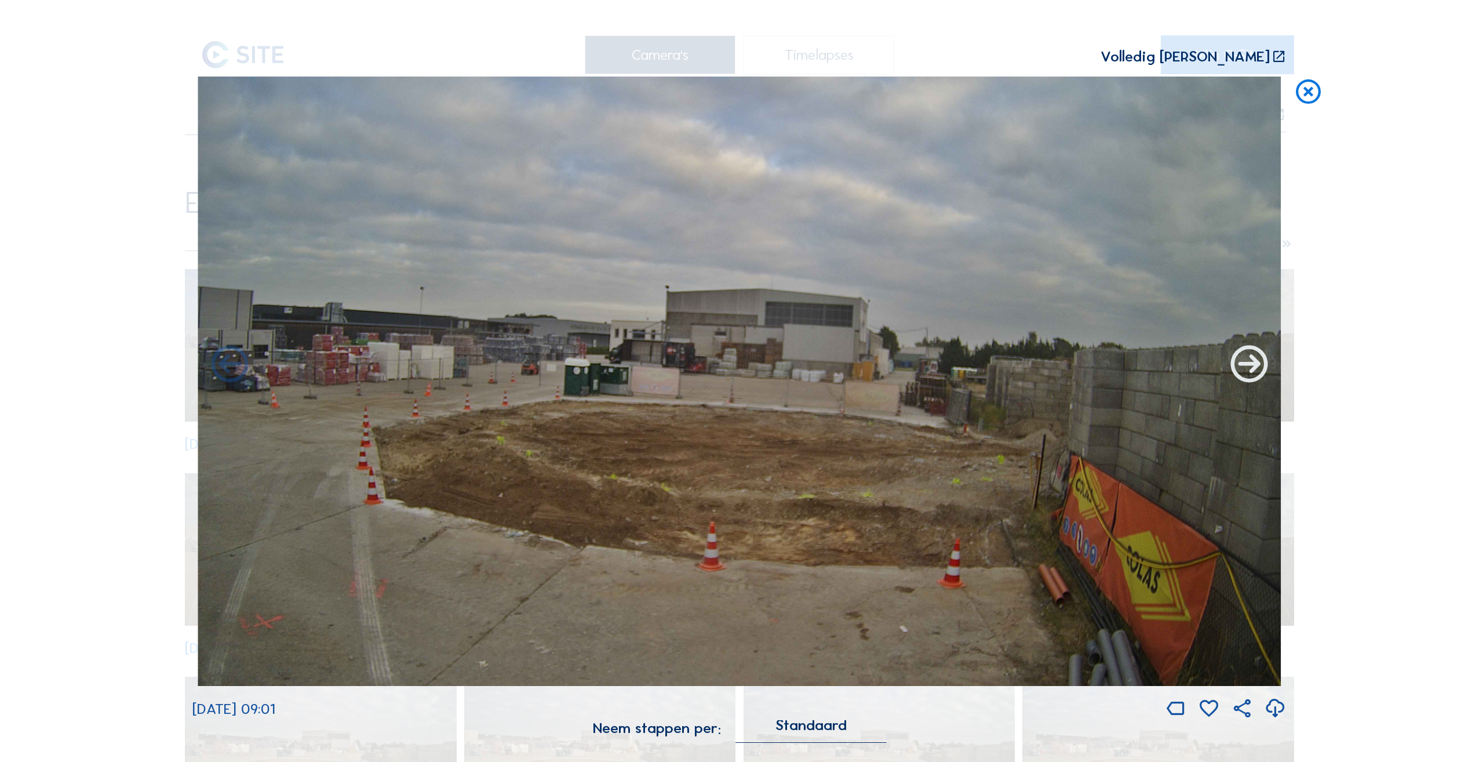
click at [1246, 368] on icon at bounding box center [1249, 365] width 45 height 45
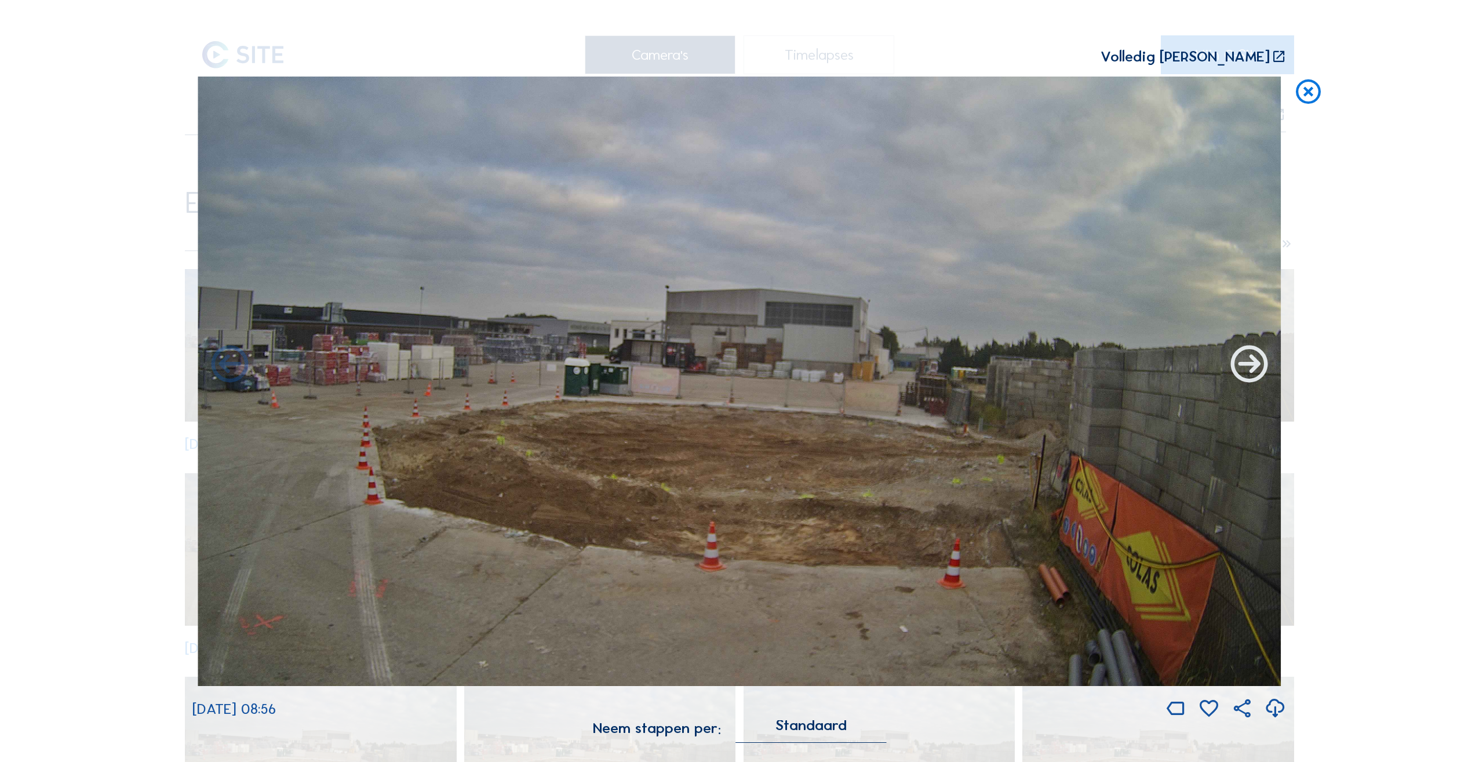
click at [1246, 368] on icon at bounding box center [1249, 365] width 45 height 45
click at [1242, 366] on icon at bounding box center [1249, 365] width 45 height 45
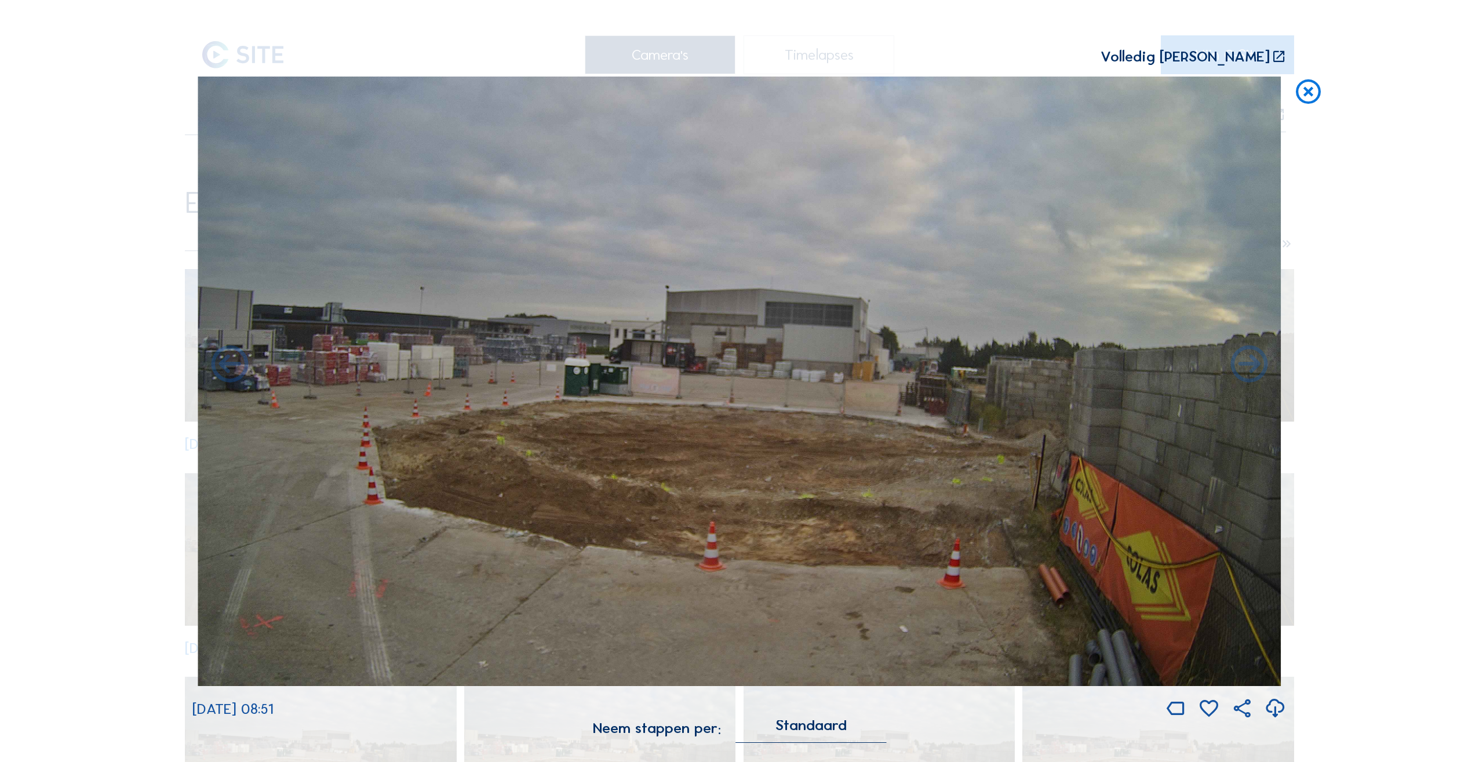
click at [1242, 366] on icon at bounding box center [1249, 365] width 45 height 45
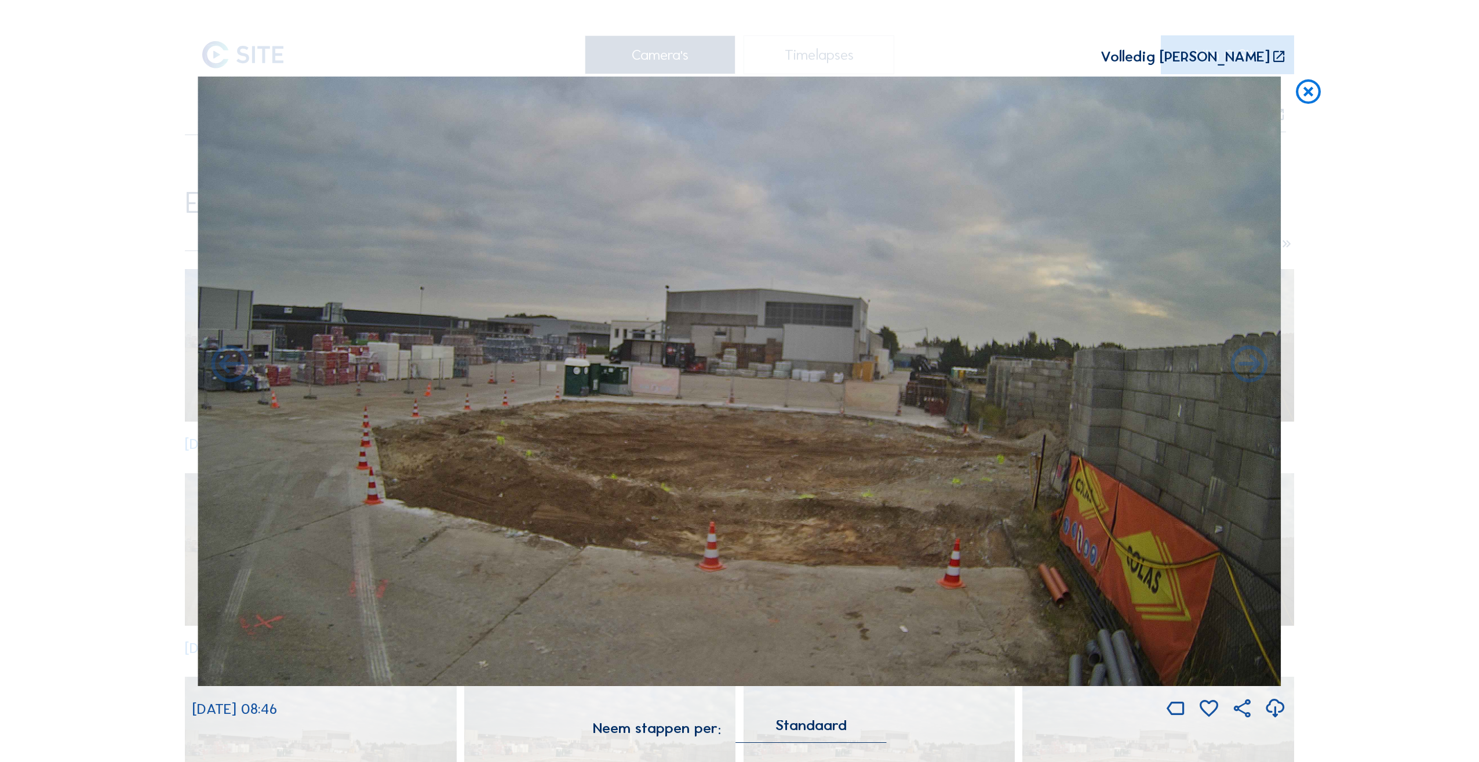
click at [1242, 366] on icon at bounding box center [1249, 365] width 45 height 45
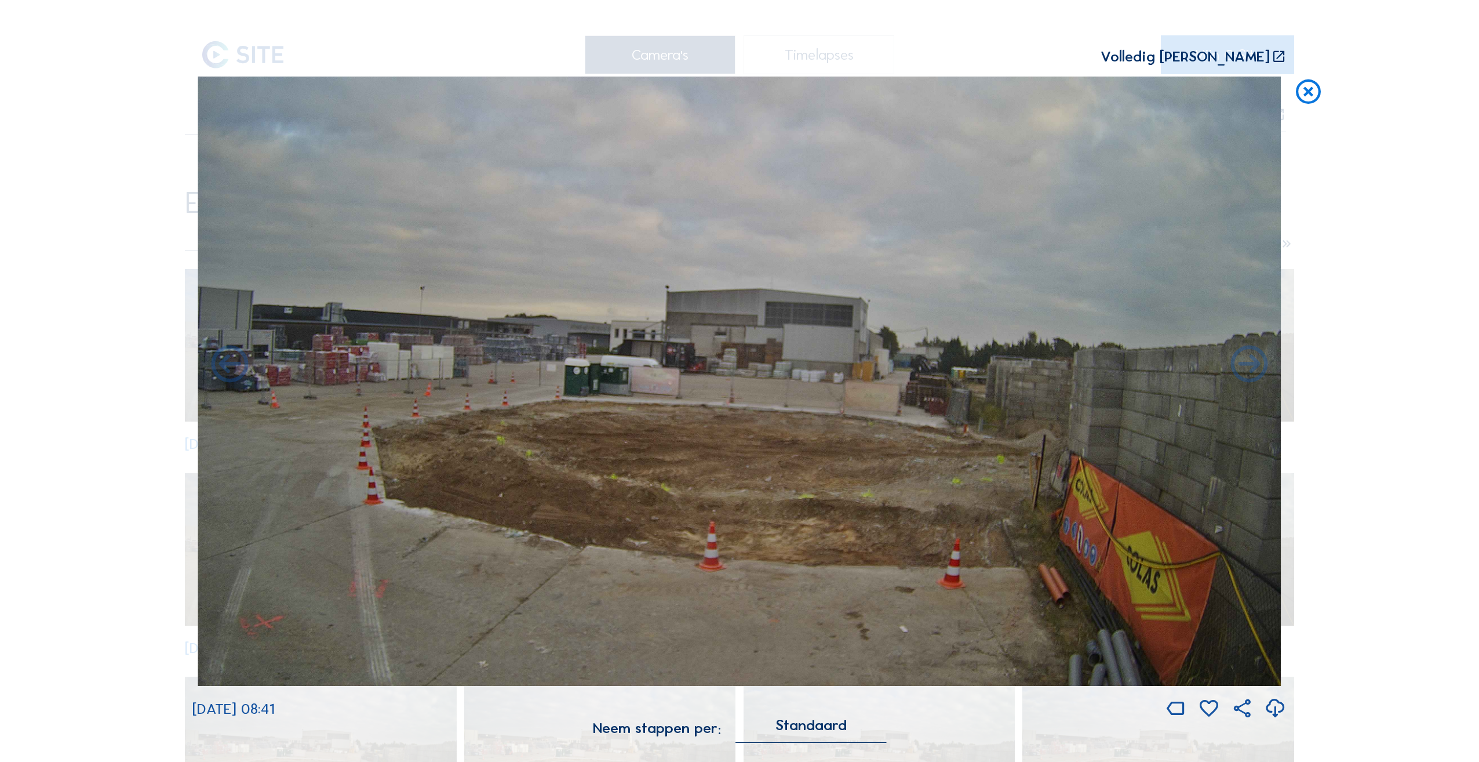
click at [1242, 366] on icon at bounding box center [1249, 365] width 45 height 45
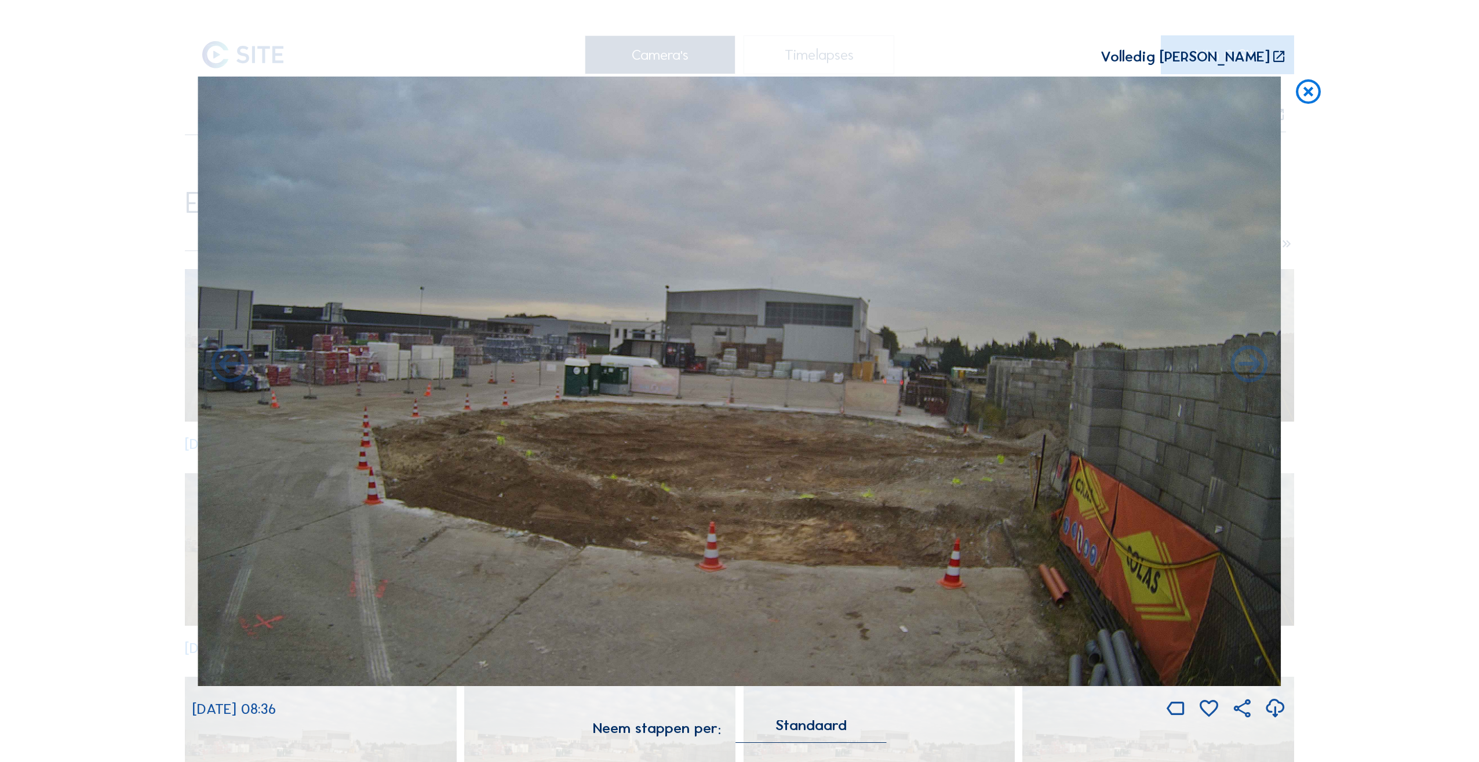
click at [1242, 366] on icon at bounding box center [1249, 365] width 45 height 45
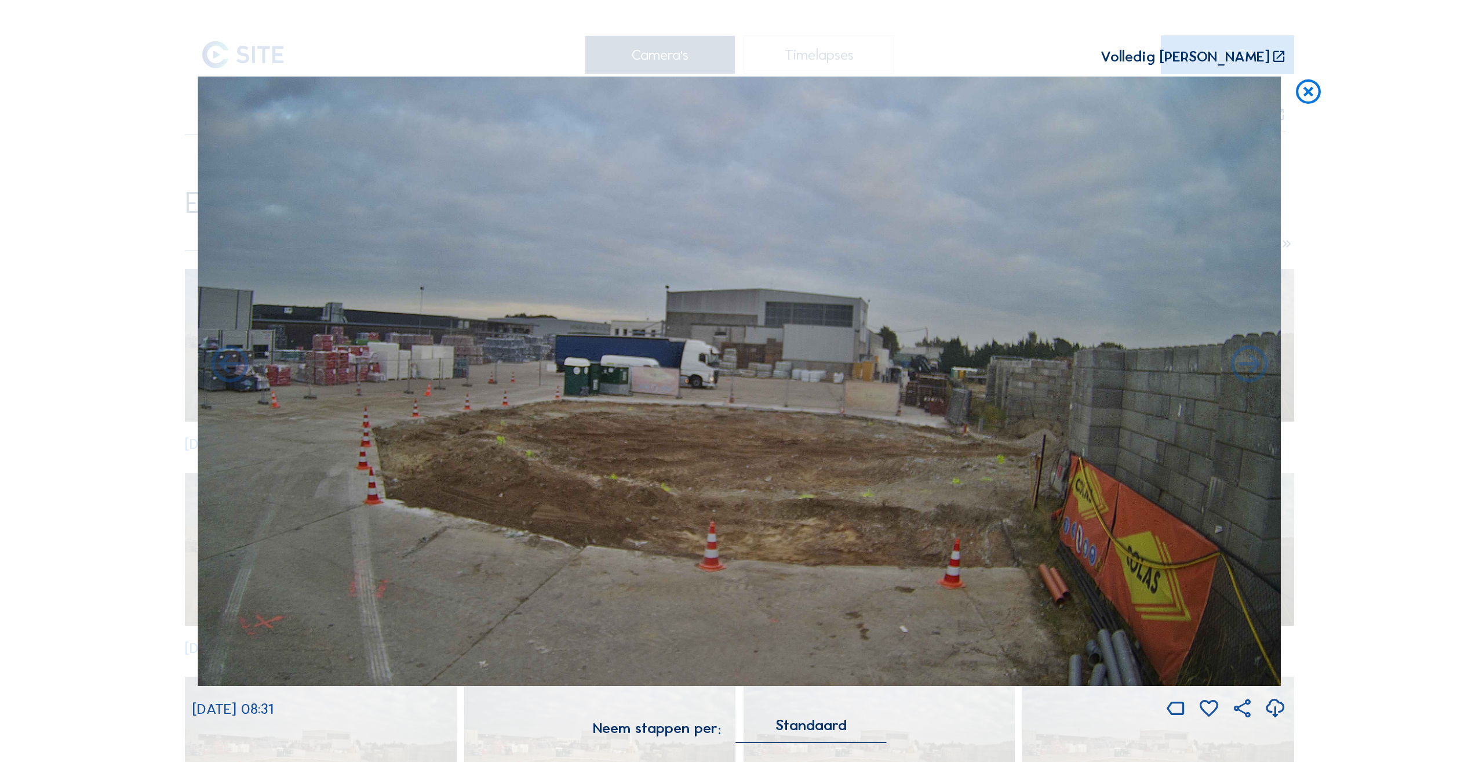
click at [1242, 366] on icon at bounding box center [1249, 365] width 45 height 45
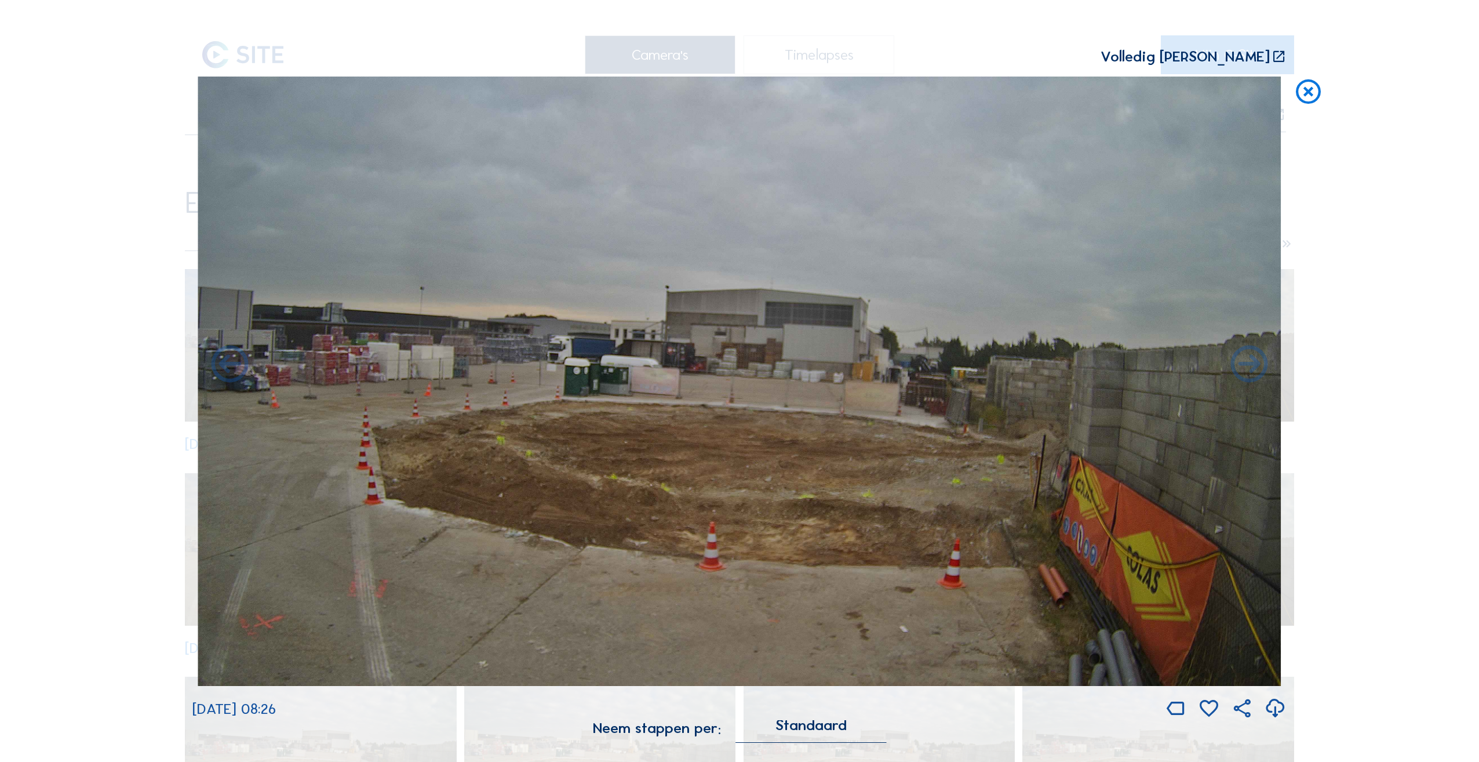
click at [1242, 366] on icon at bounding box center [1249, 365] width 45 height 45
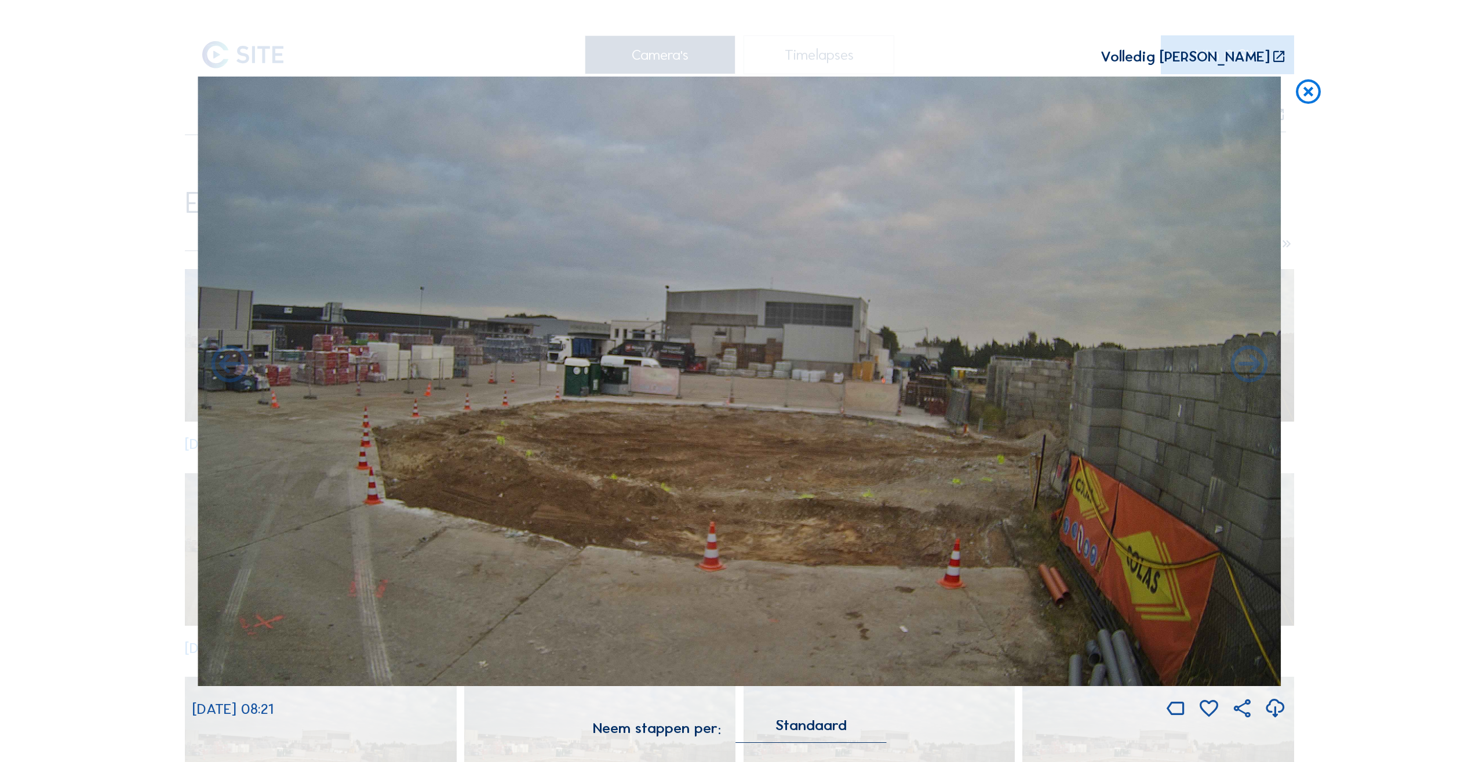
click at [1242, 366] on icon at bounding box center [1249, 365] width 45 height 45
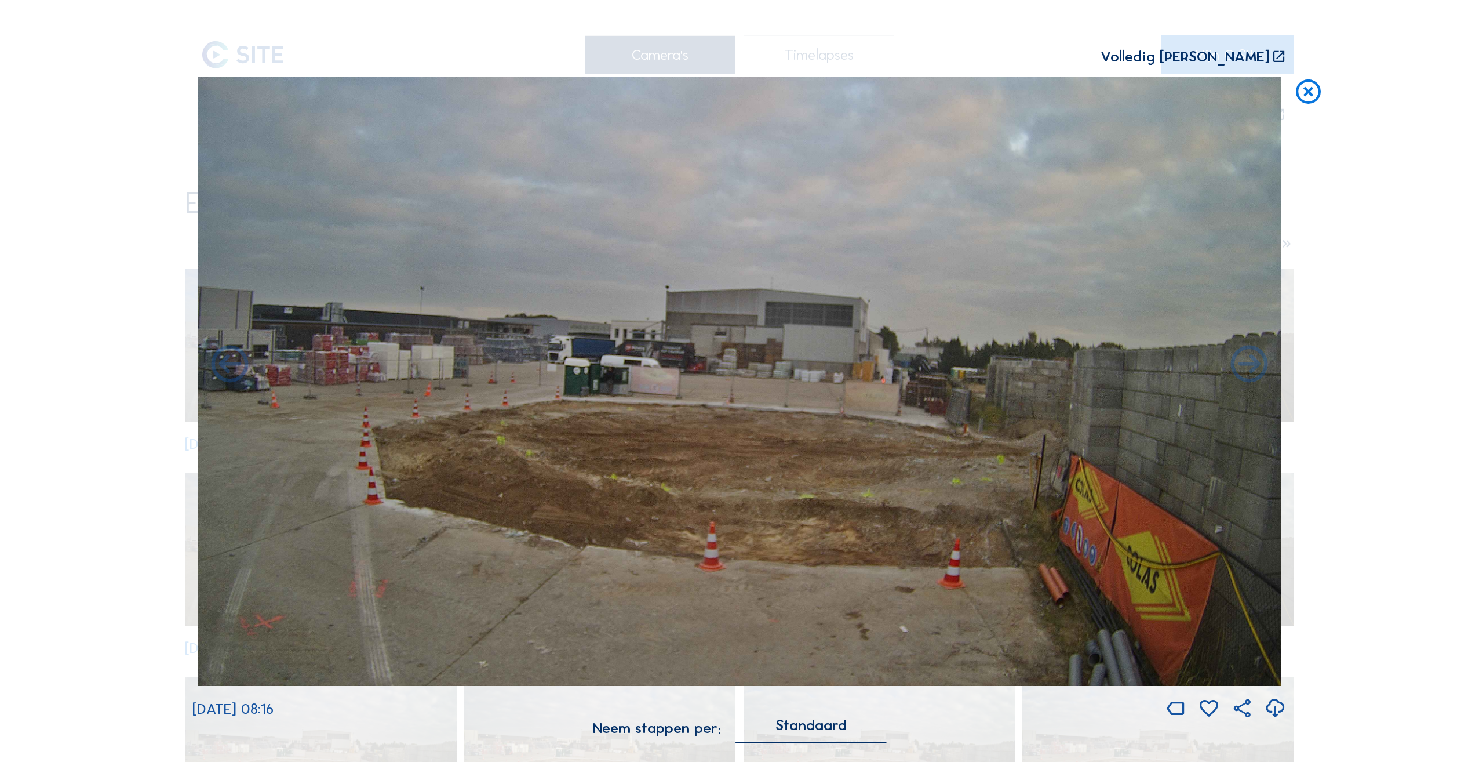
click at [1242, 366] on icon at bounding box center [1249, 365] width 45 height 45
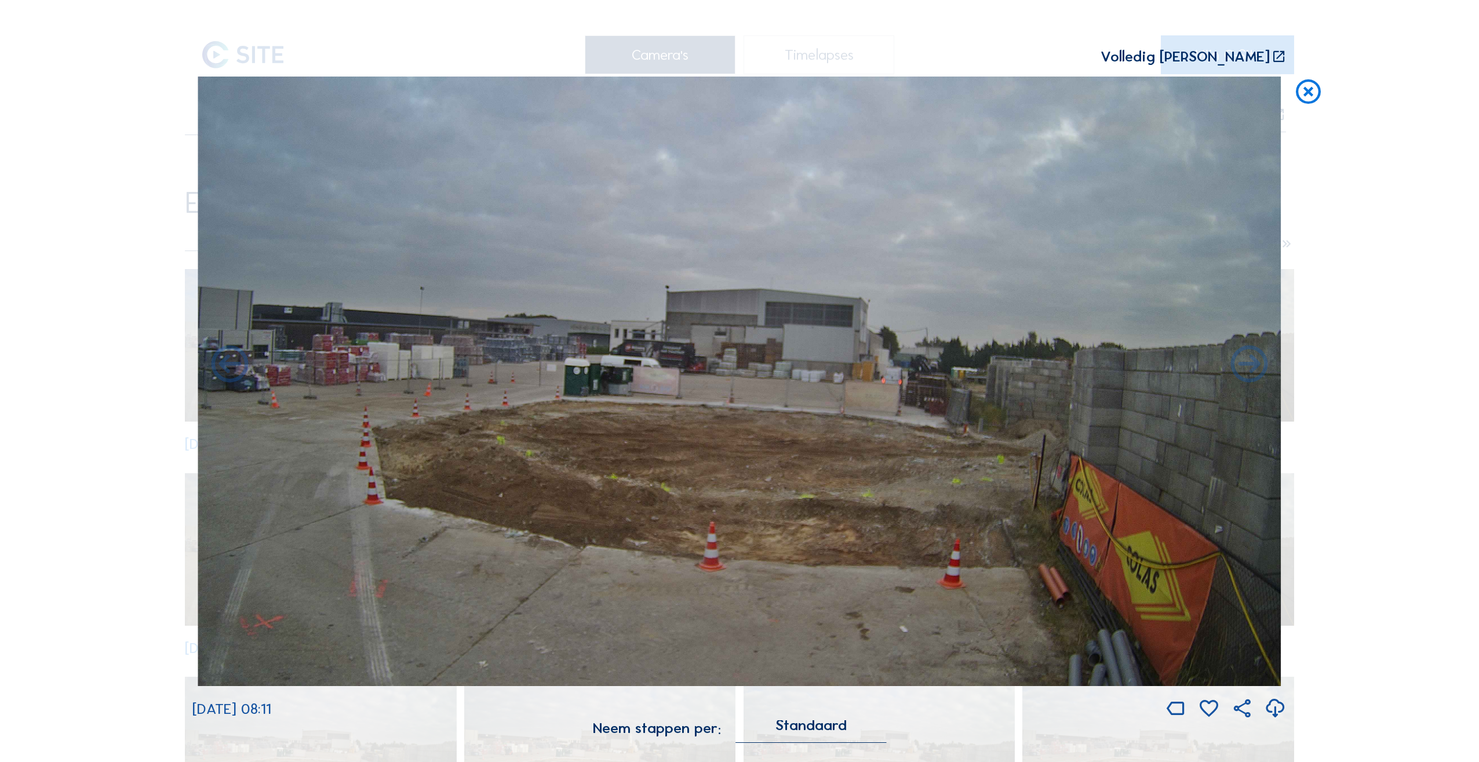
click at [1242, 366] on icon at bounding box center [1249, 365] width 45 height 45
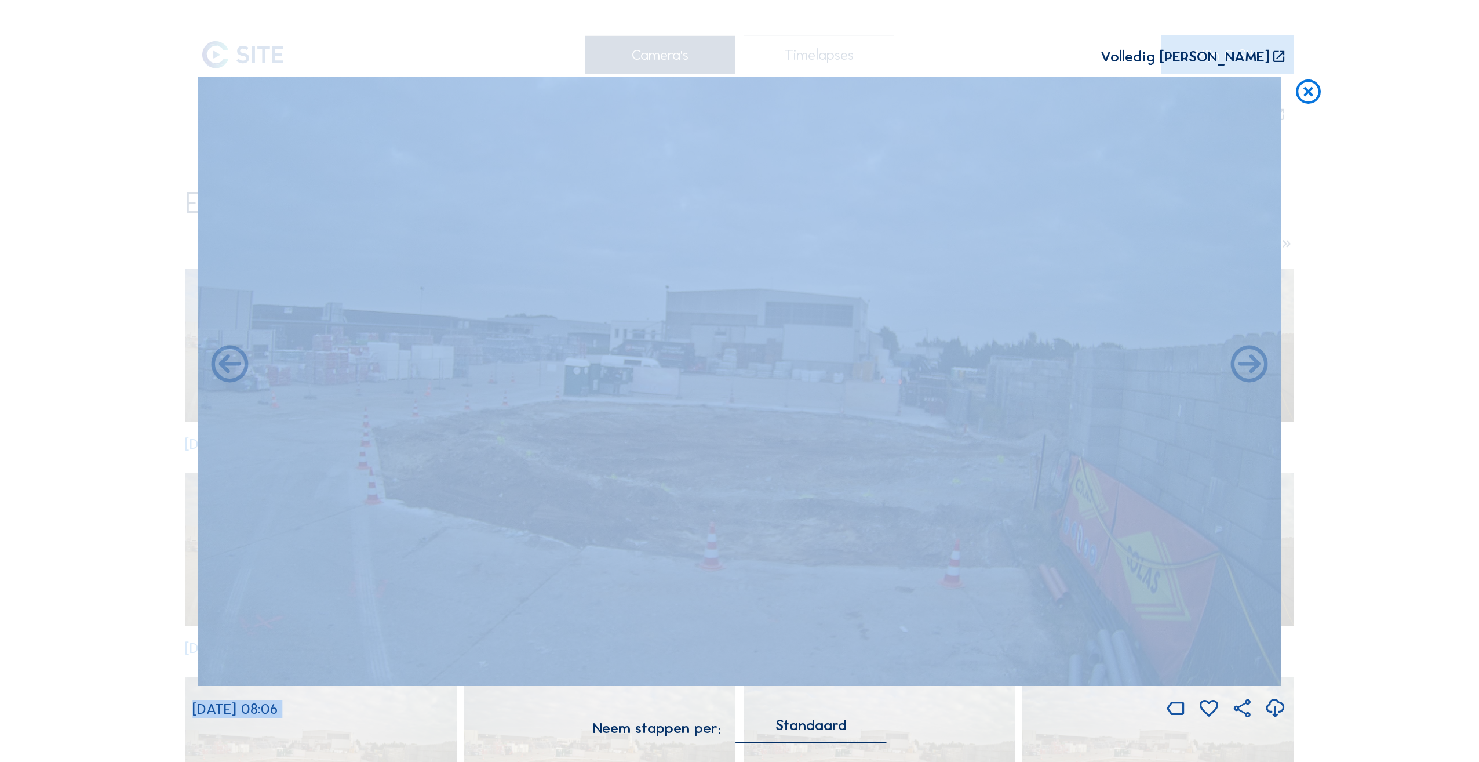
click at [1242, 366] on icon at bounding box center [1249, 365] width 45 height 45
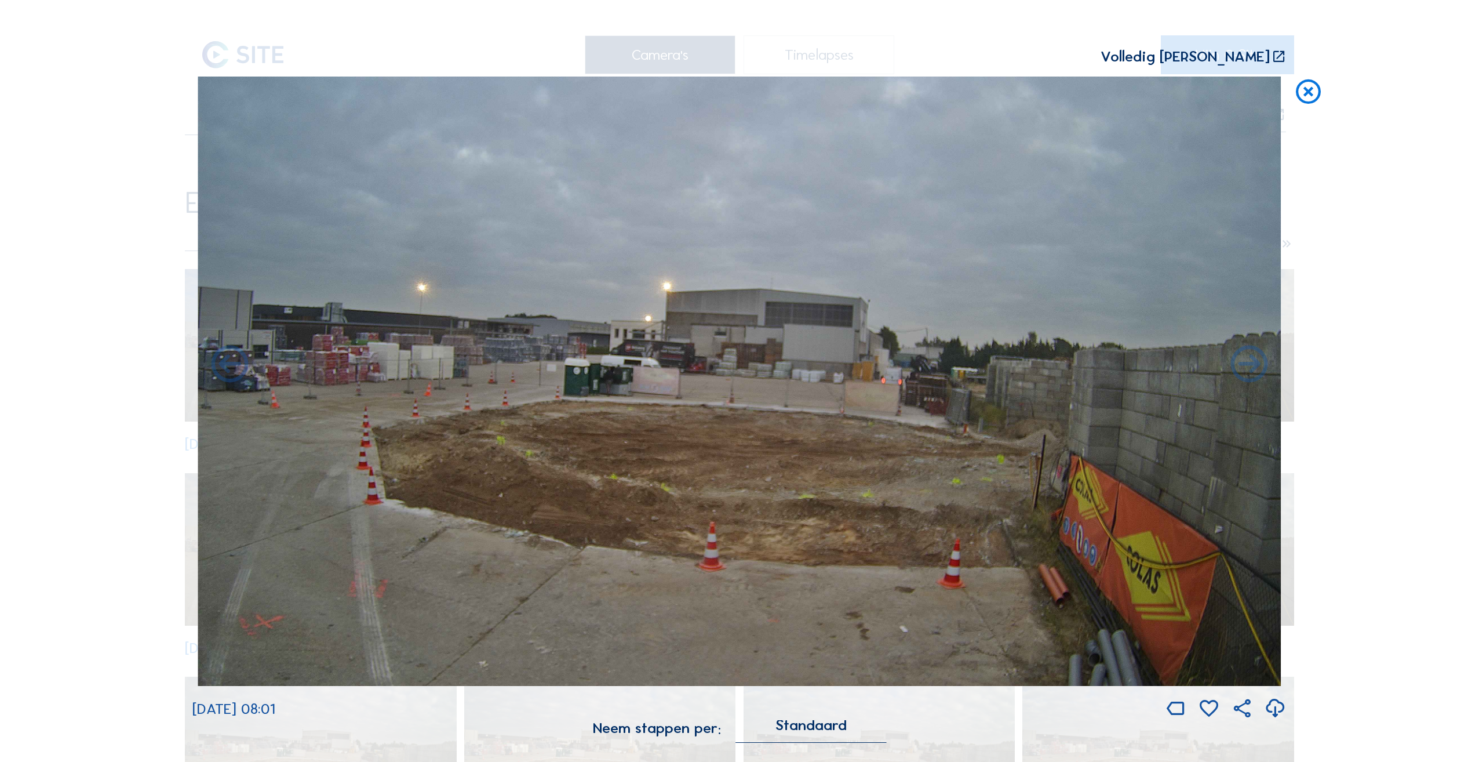
click at [1242, 366] on icon at bounding box center [1249, 365] width 45 height 45
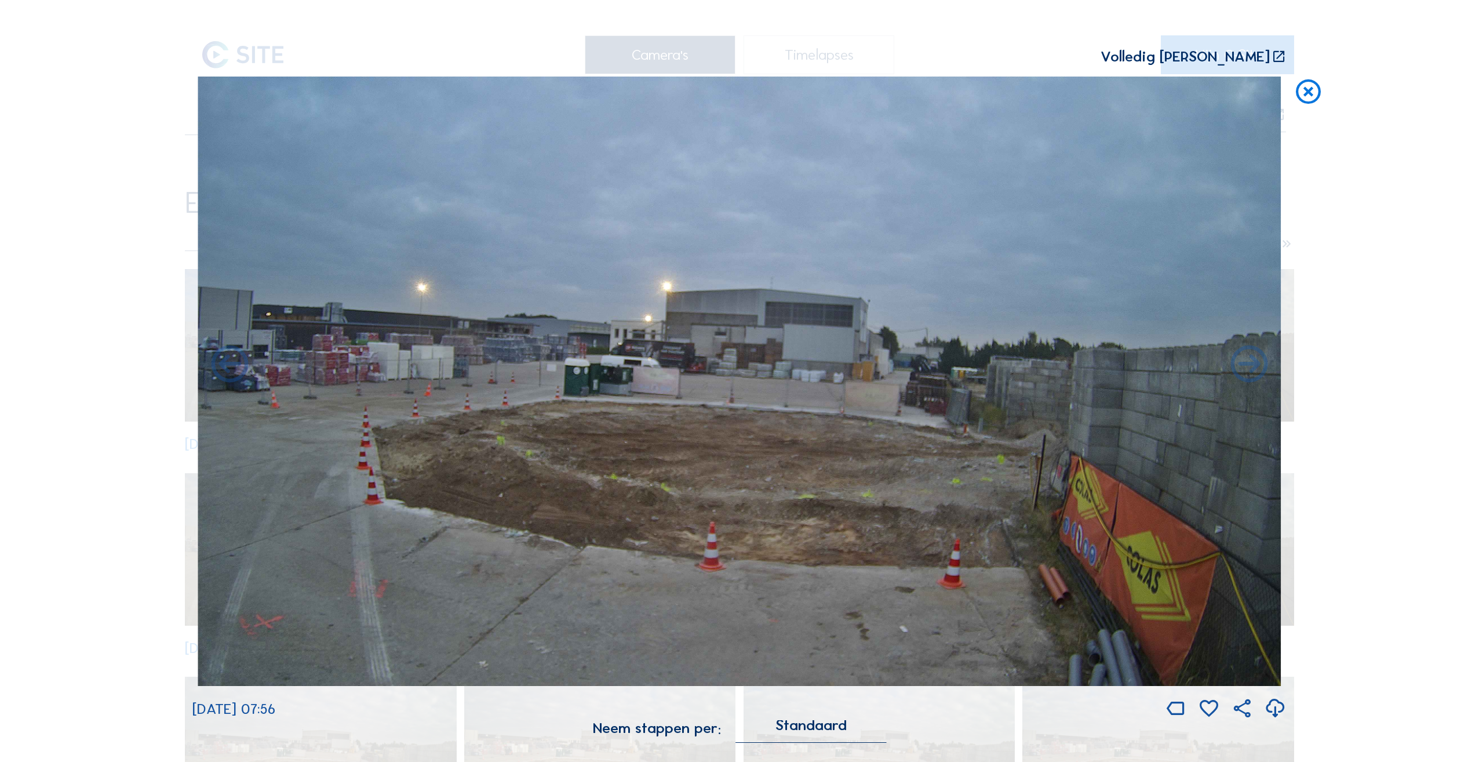
click at [1242, 366] on icon at bounding box center [1249, 365] width 45 height 45
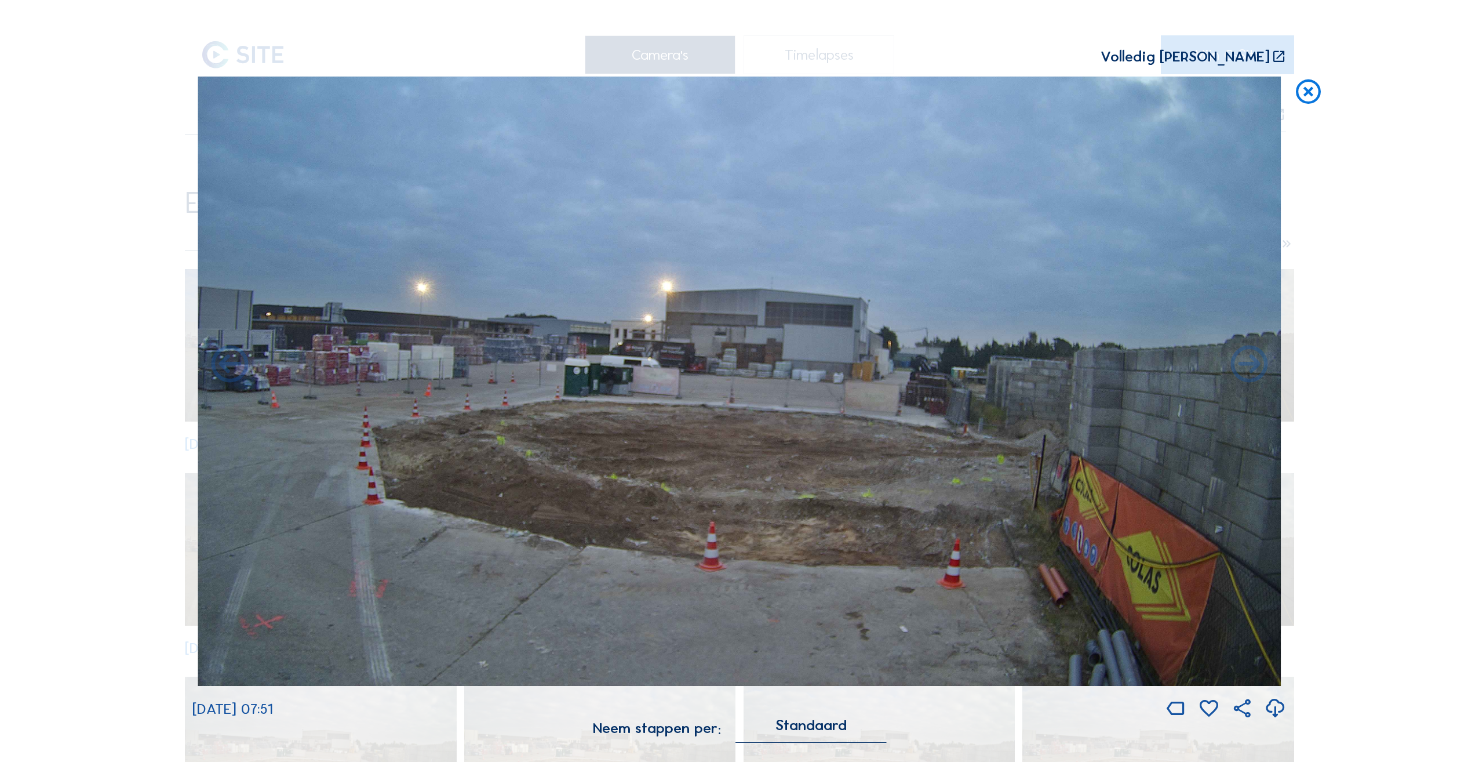
click at [1242, 366] on icon at bounding box center [1249, 365] width 45 height 45
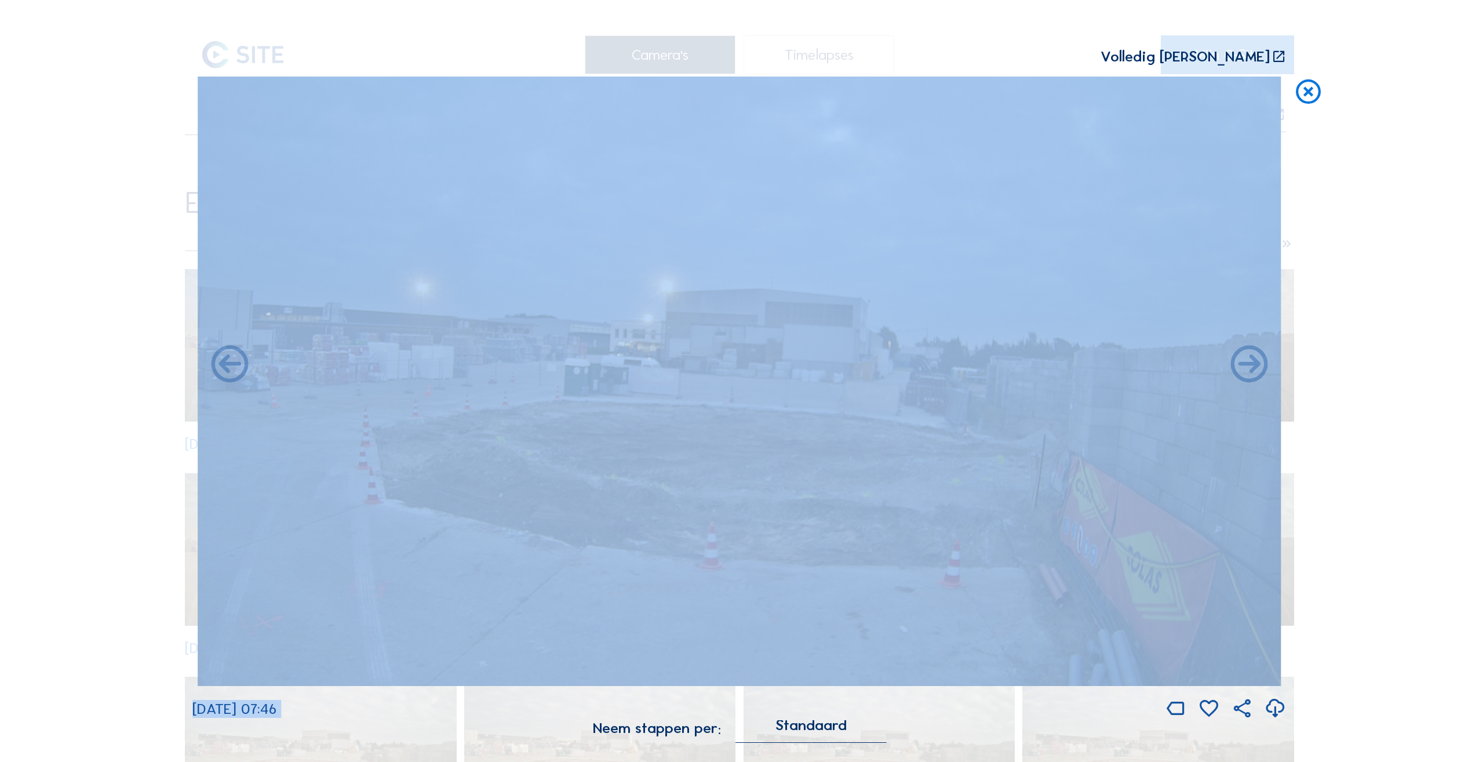
click at [1242, 366] on icon at bounding box center [1249, 365] width 45 height 45
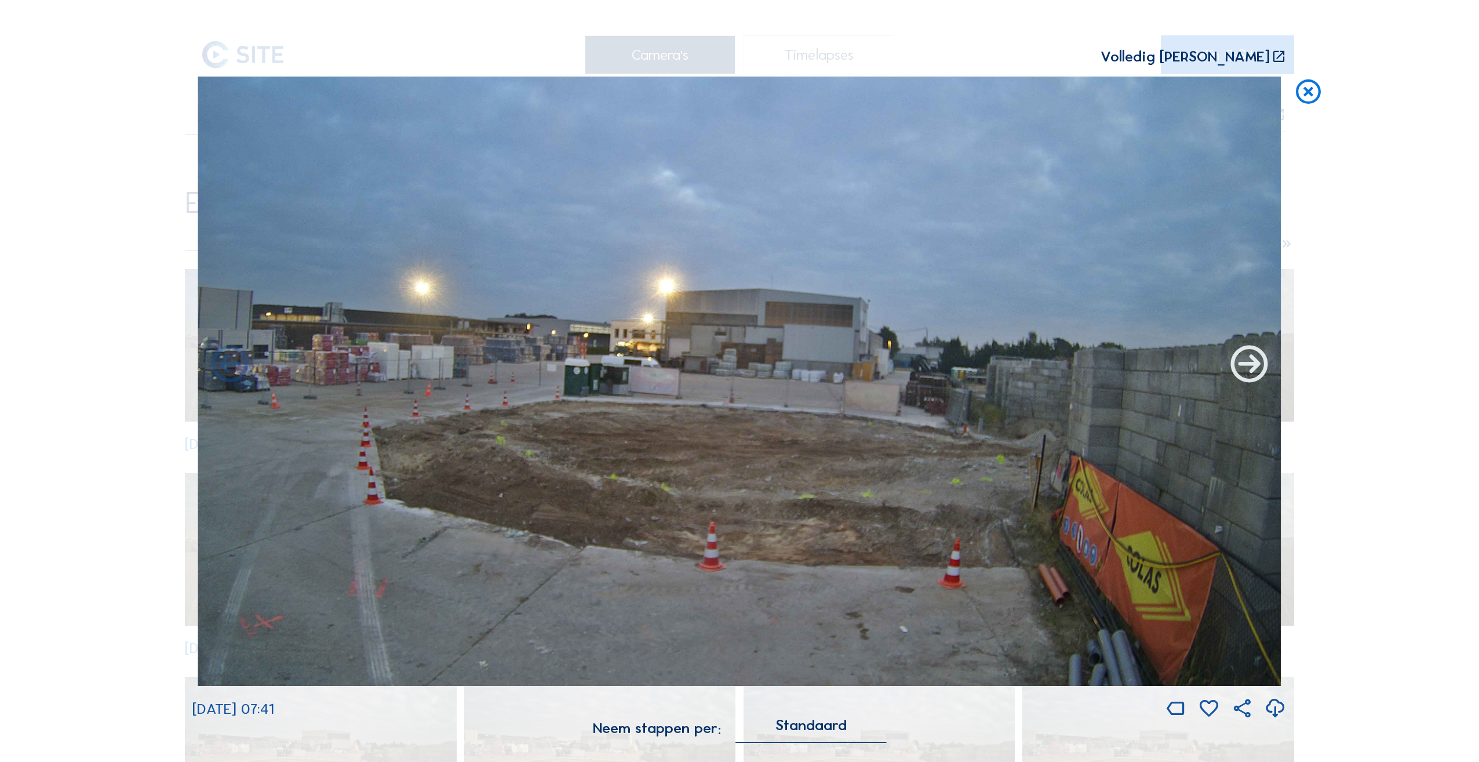
click at [1243, 366] on icon at bounding box center [1249, 365] width 45 height 45
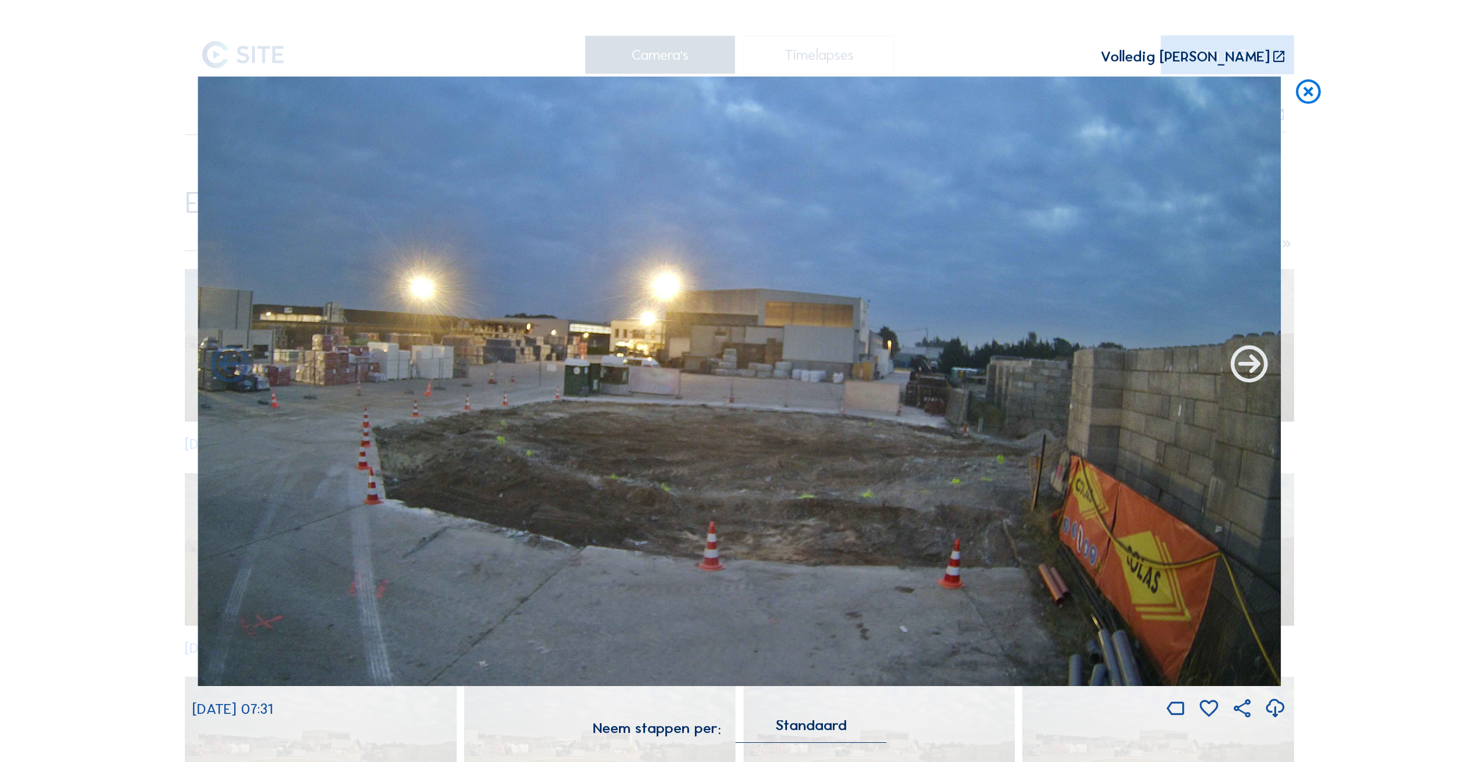
click at [1243, 366] on icon at bounding box center [1249, 365] width 45 height 45
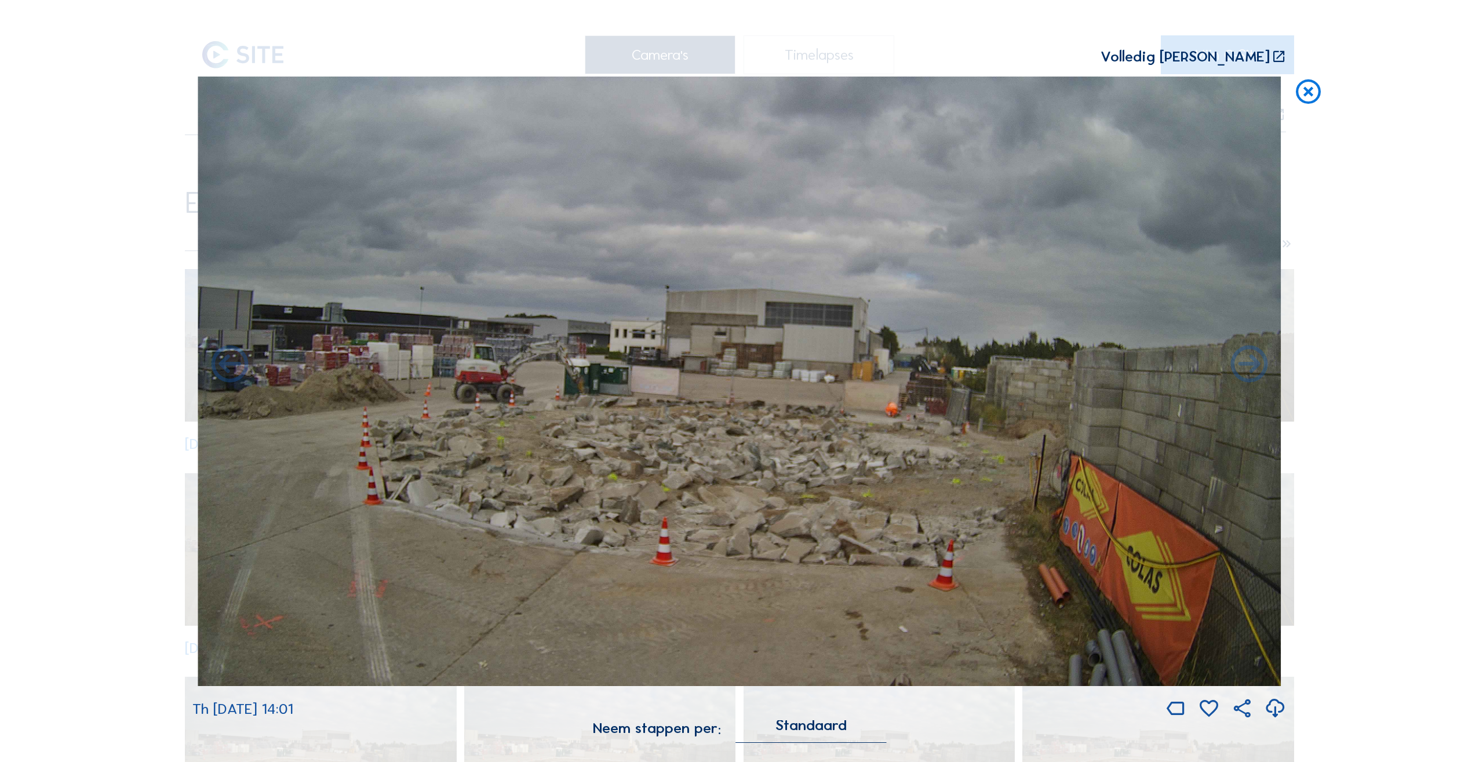
click at [1314, 90] on icon at bounding box center [1309, 92] width 30 height 31
